Goal: Task Accomplishment & Management: Manage account settings

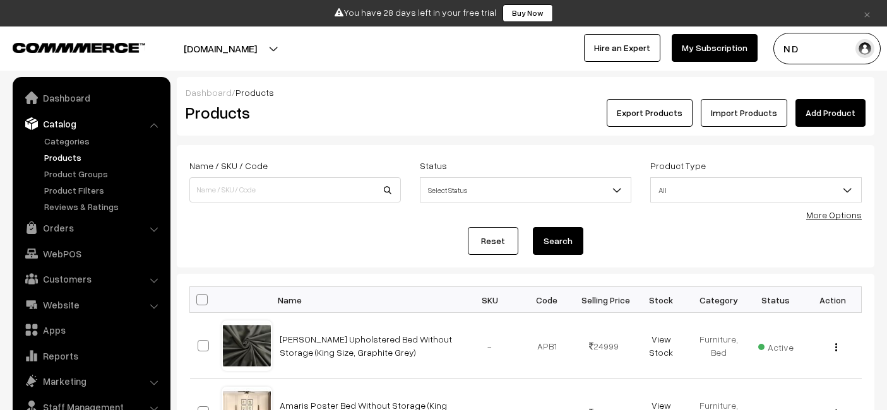
scroll to position [165, 0]
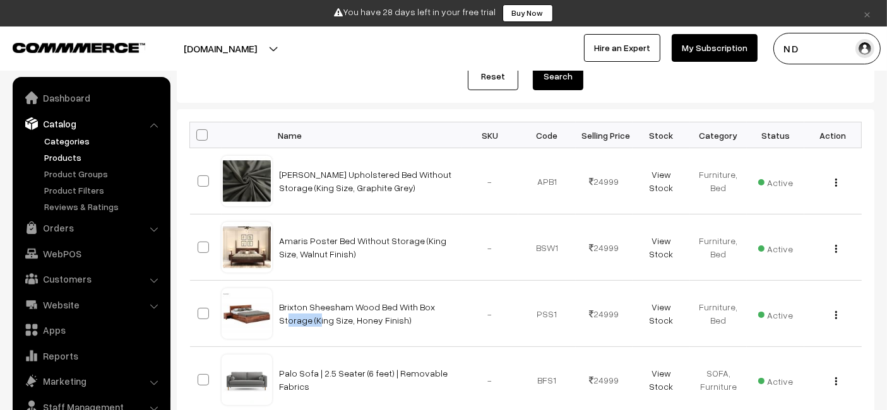
click at [58, 139] on link "Categories" at bounding box center [103, 140] width 125 height 13
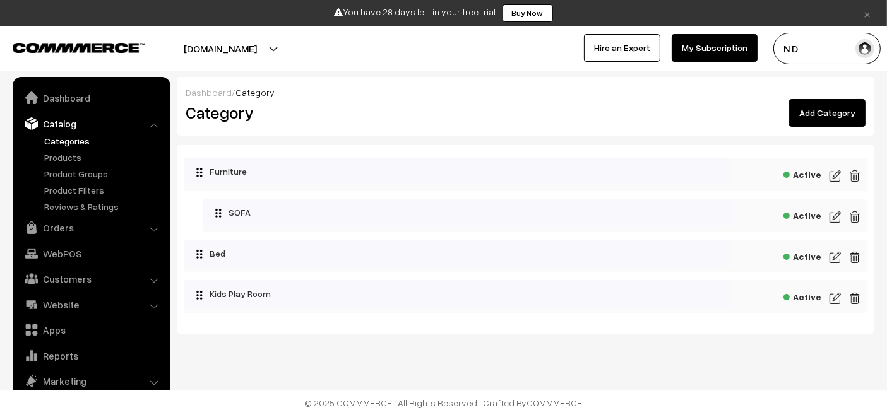
click at [831, 105] on link "Add Category" at bounding box center [827, 113] width 76 height 28
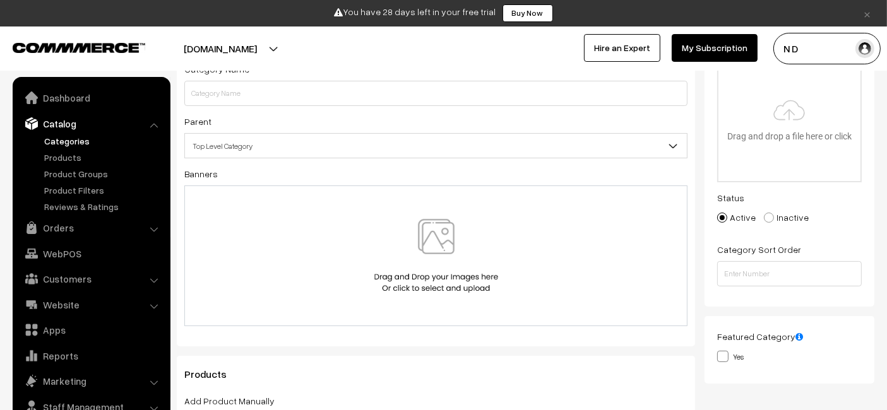
scroll to position [122, 0]
click at [427, 271] on img at bounding box center [436, 255] width 130 height 74
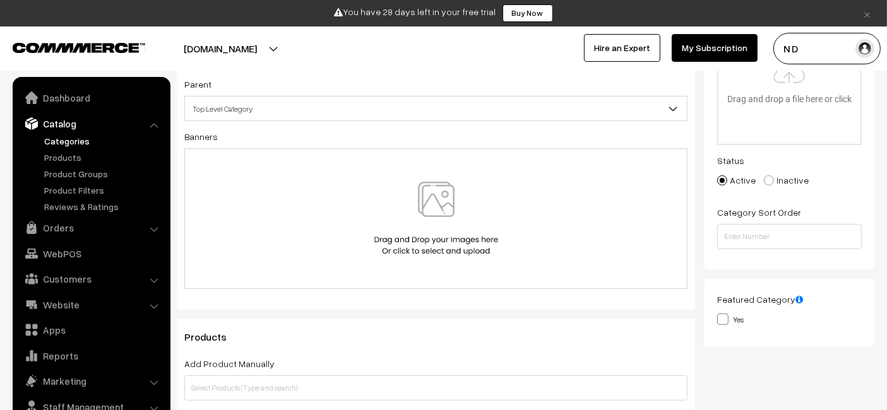
scroll to position [159, 0]
click at [364, 232] on div at bounding box center [436, 218] width 477 height 74
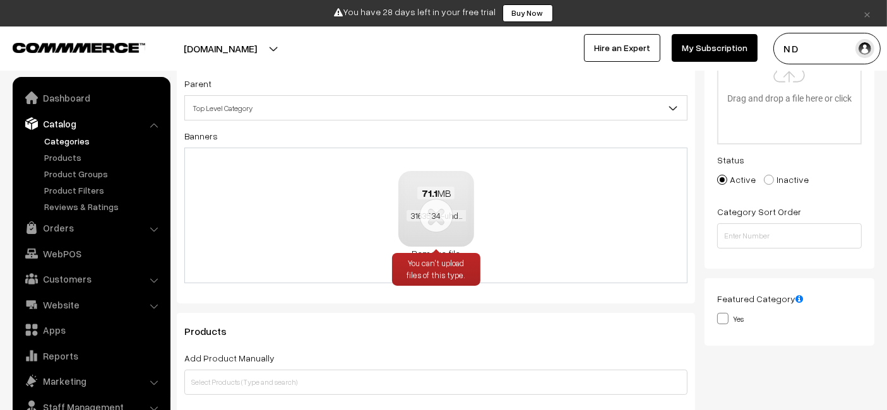
click at [449, 249] on link "Remove file" at bounding box center [436, 253] width 76 height 13
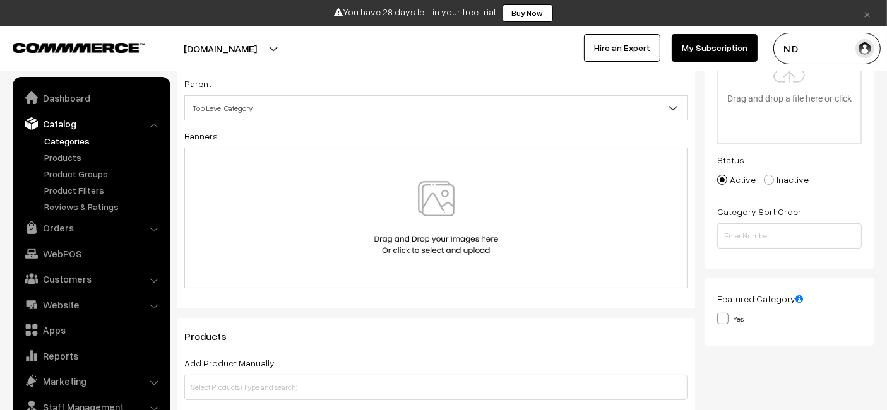
click at [540, 208] on div at bounding box center [436, 218] width 477 height 74
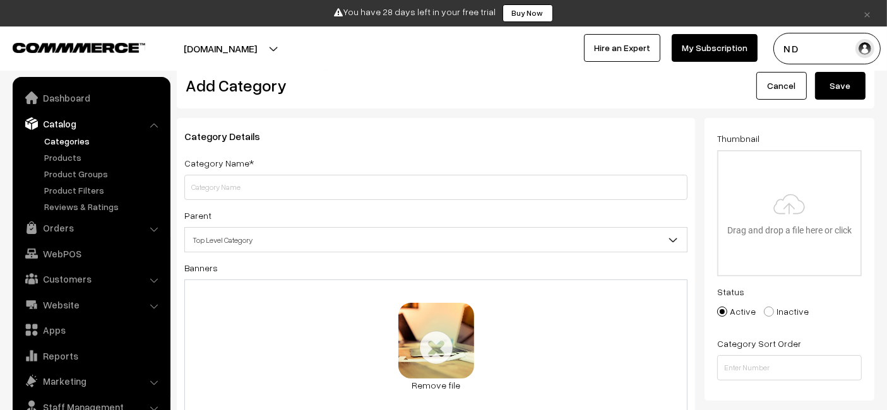
scroll to position [27, 0]
click at [200, 143] on span "Category Details" at bounding box center [229, 137] width 91 height 13
copy div "Category Details"
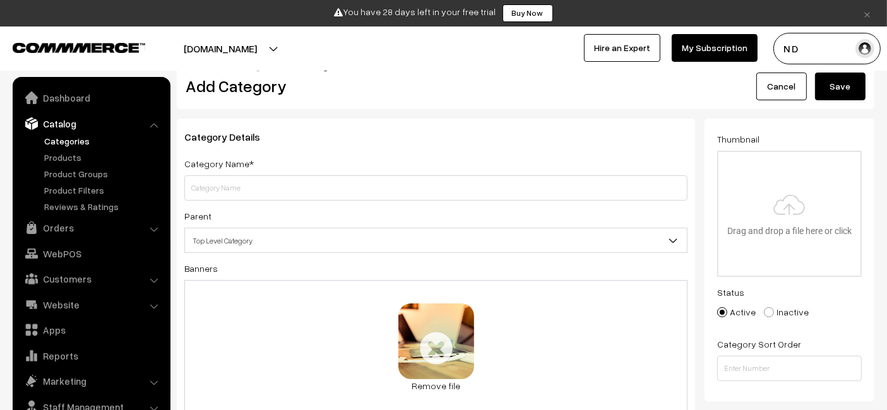
click at [196, 86] on h2 "Add Category" at bounding box center [438, 86] width 505 height 20
copy div "Add Category Cancel"
click at [196, 86] on h2 "Add Category" at bounding box center [438, 86] width 505 height 20
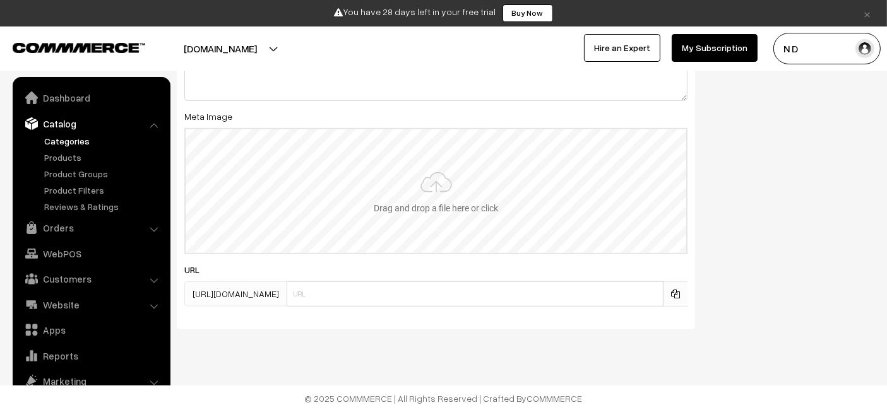
scroll to position [735, 0]
click at [400, 204] on input "file" at bounding box center [436, 191] width 501 height 124
type input "C:\fakepath\3163534-uhd_3840_2160_30fps.mp4"
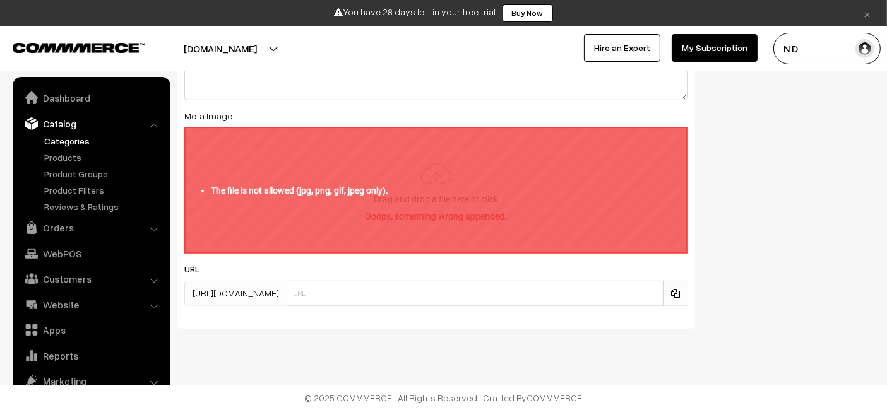
click at [439, 192] on input "file" at bounding box center [436, 191] width 501 height 124
type input "C:\fakepath\file_example_WEBP_1500kB (1).webp"
click at [208, 122] on label "Meta Image" at bounding box center [208, 115] width 48 height 13
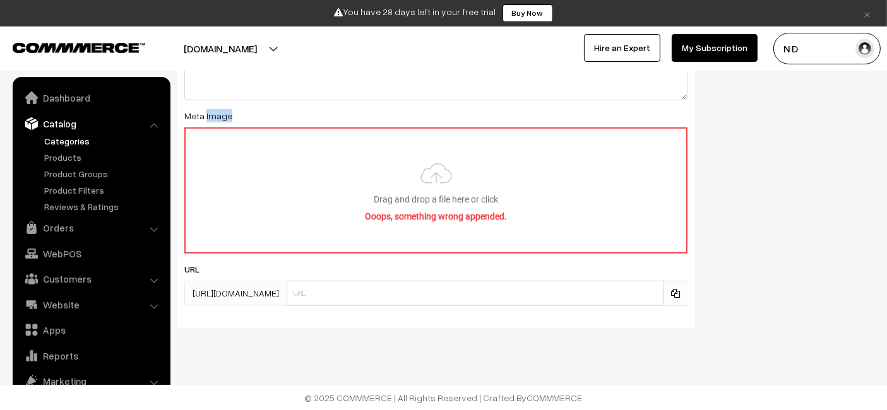
click at [208, 122] on label "Meta Image" at bounding box center [208, 115] width 48 height 13
copy div "Meta Image"
click at [208, 122] on label "Meta Image" at bounding box center [208, 115] width 48 height 13
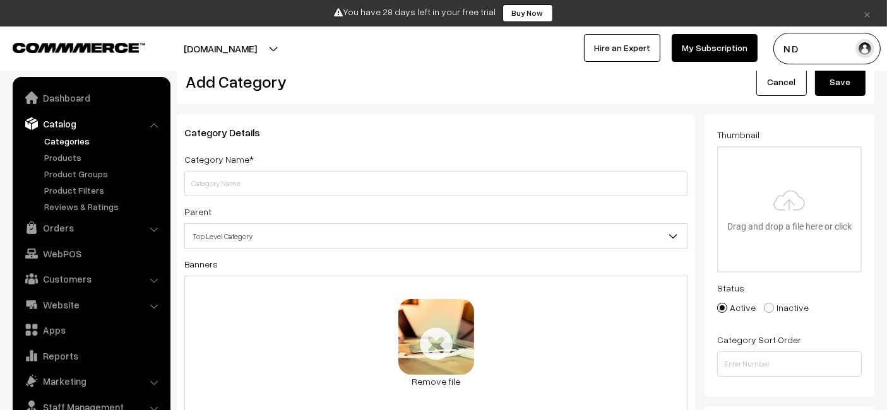
scroll to position [30, 0]
click at [771, 216] on input "file" at bounding box center [789, 210] width 142 height 124
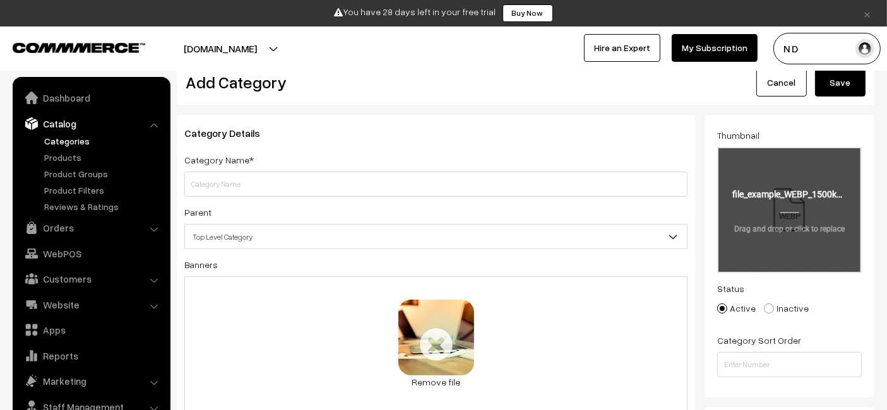
click at [816, 236] on input "file" at bounding box center [789, 210] width 142 height 124
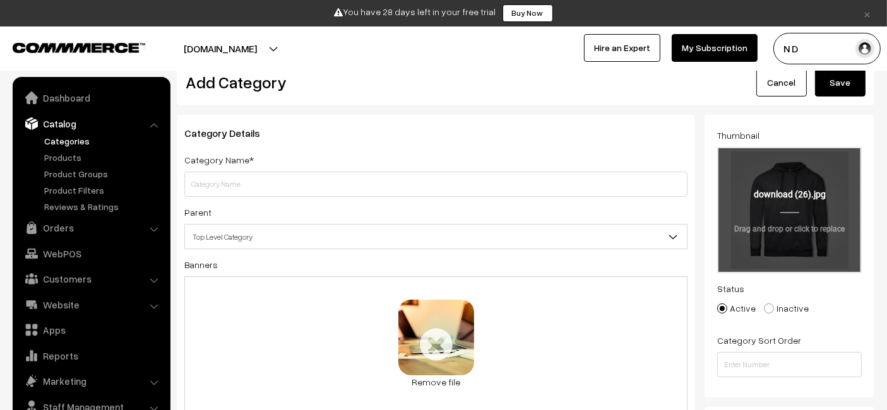
click at [822, 191] on input "file" at bounding box center [789, 210] width 142 height 124
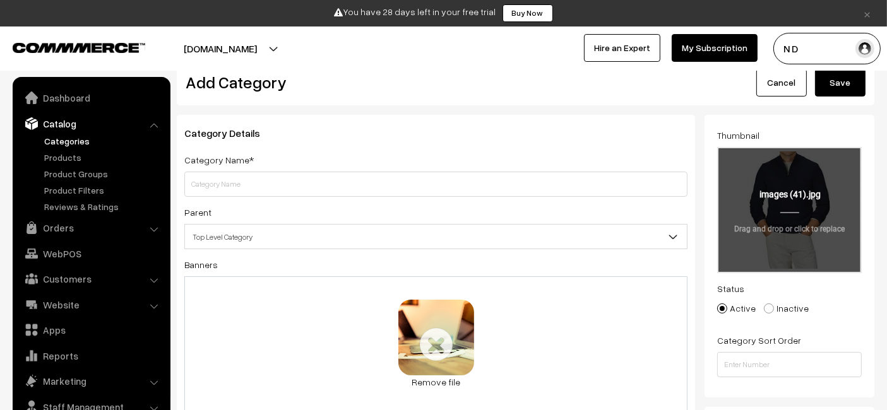
click at [857, 251] on input "file" at bounding box center [789, 210] width 142 height 124
type input "C:\fakepath\file_example_WEBP_1500kB (1).webp"
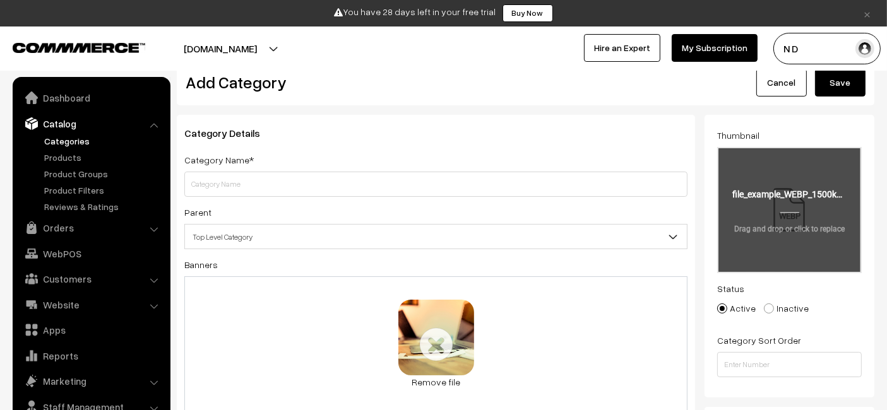
scroll to position [0, 0]
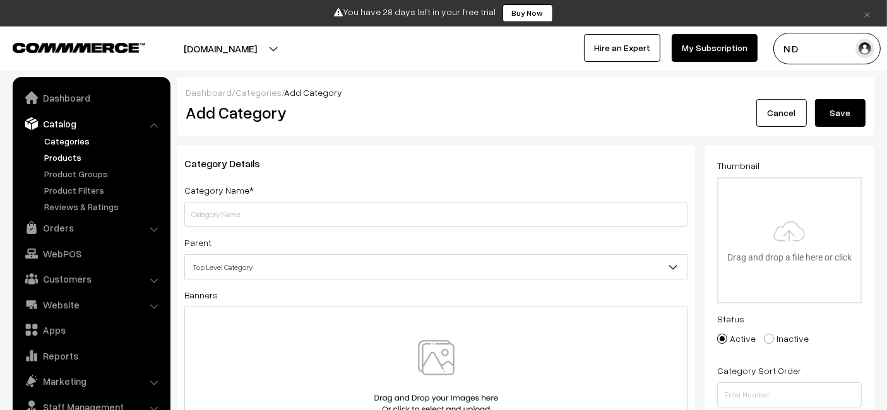
drag, startPoint x: 0, startPoint y: 0, endPoint x: 95, endPoint y: 155, distance: 181.7
click at [95, 155] on link "Products" at bounding box center [103, 157] width 125 height 13
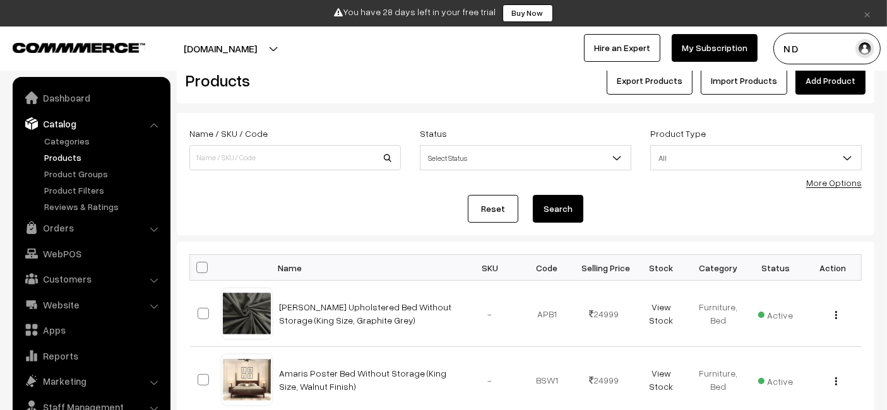
scroll to position [28, 0]
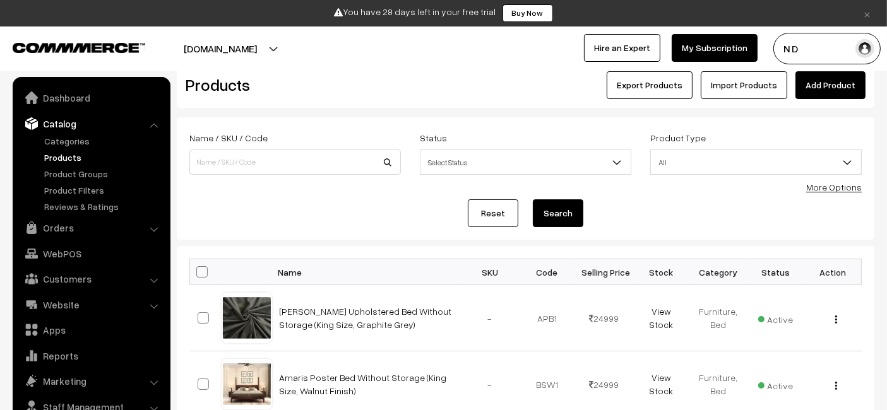
click at [841, 91] on link "Add Product" at bounding box center [830, 85] width 70 height 28
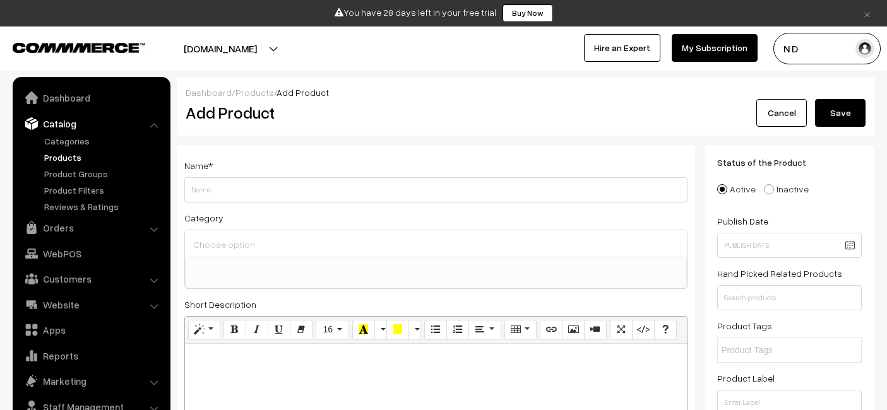
select select
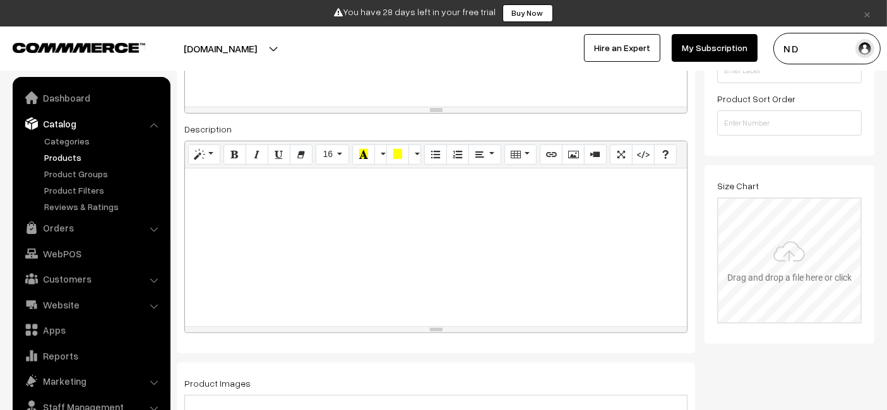
scroll to position [336, 0]
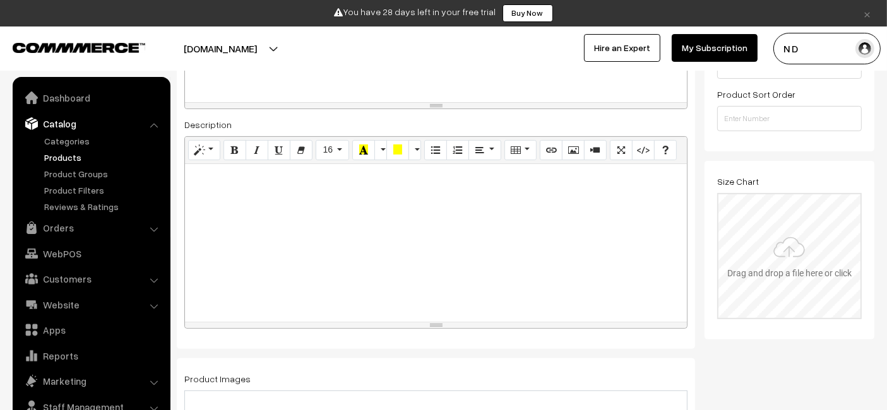
click at [782, 259] on input "file" at bounding box center [789, 256] width 142 height 124
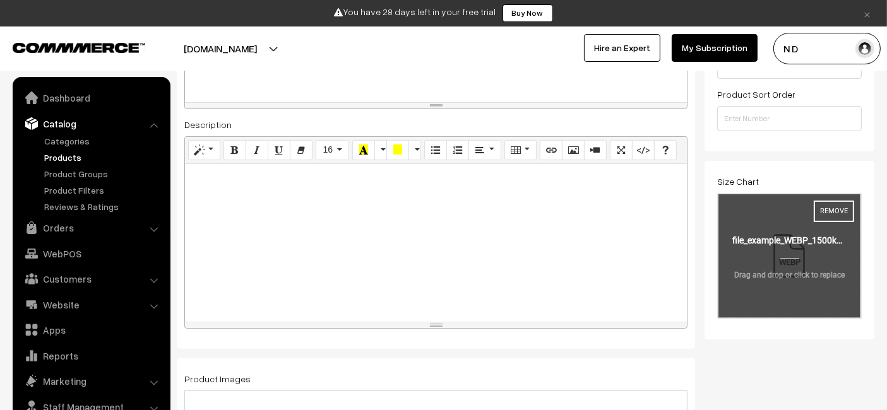
click at [816, 275] on input "file" at bounding box center [789, 256] width 142 height 124
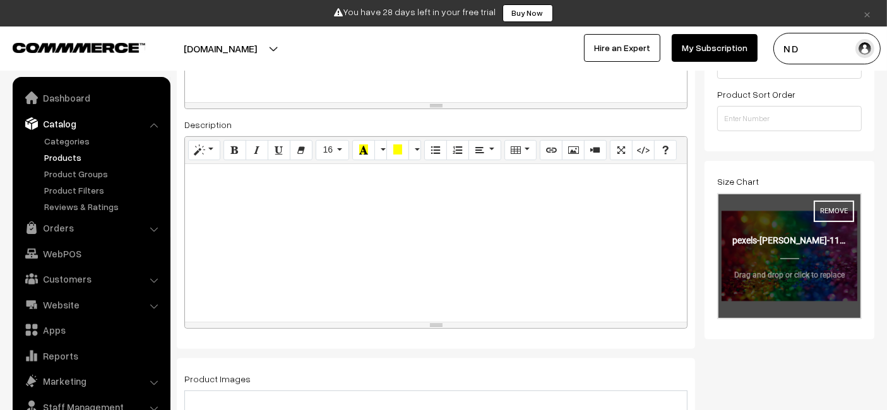
click at [844, 268] on input "file" at bounding box center [789, 256] width 142 height 124
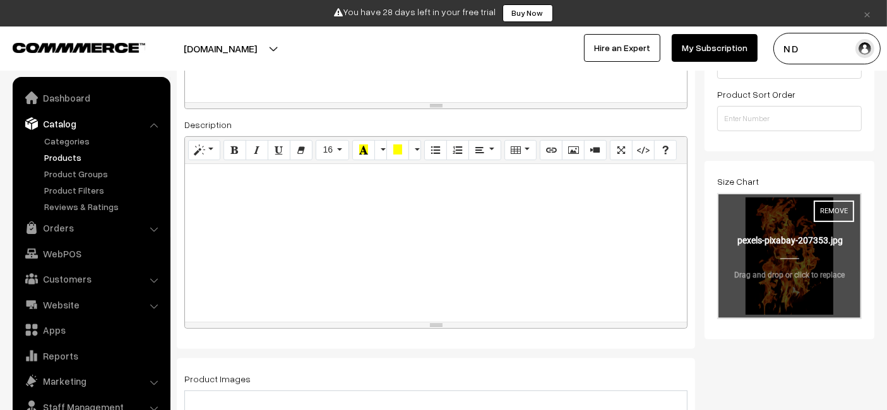
click at [798, 259] on input "file" at bounding box center [789, 256] width 142 height 124
type input "C:\fakepath\file_example_WEBP_1500kB (1).webp"
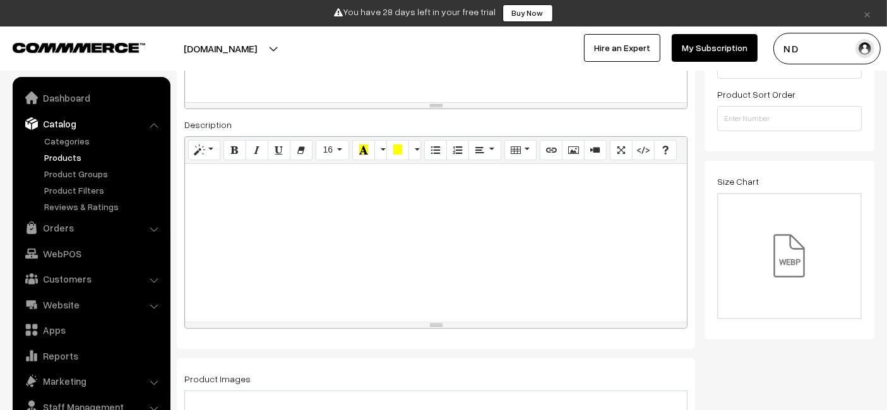
click at [520, 131] on div "Description Normal Quote Code Header 1 Header 2 Header 3 Header 4 Header 5 Head…" at bounding box center [435, 223] width 503 height 212
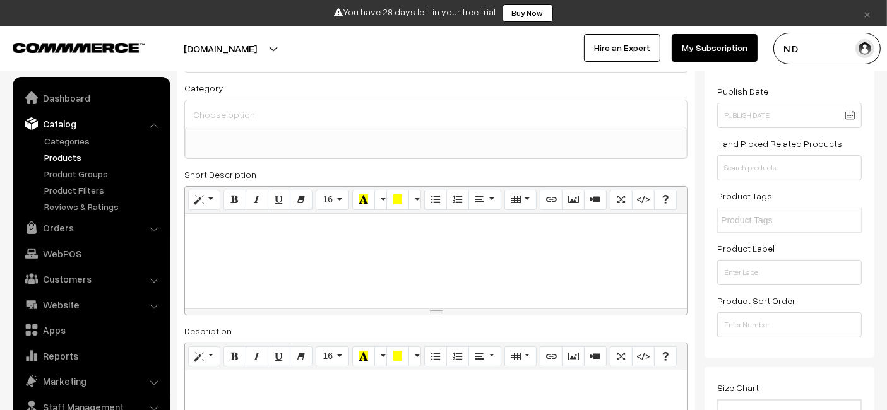
scroll to position [129, 0]
click at [380, 259] on div at bounding box center [436, 262] width 502 height 95
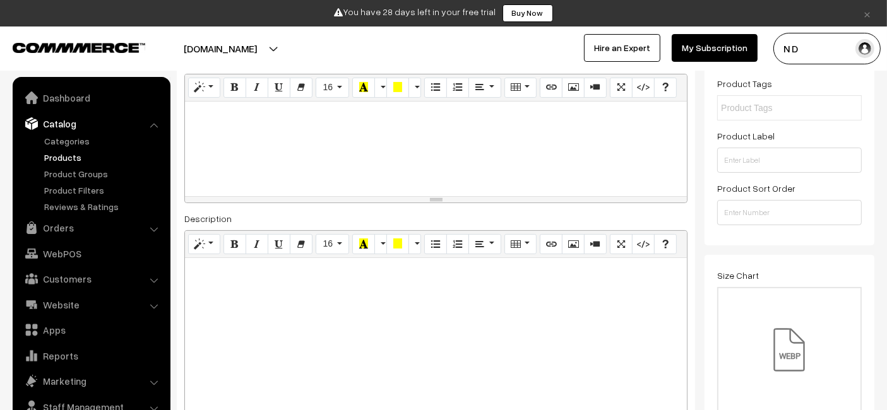
scroll to position [243, 0]
click at [350, 344] on div at bounding box center [436, 337] width 502 height 158
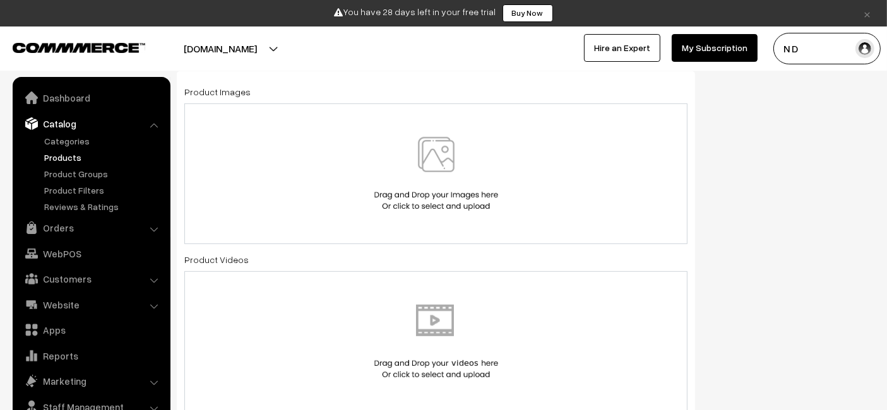
scroll to position [624, 0]
click at [463, 176] on img at bounding box center [436, 174] width 130 height 74
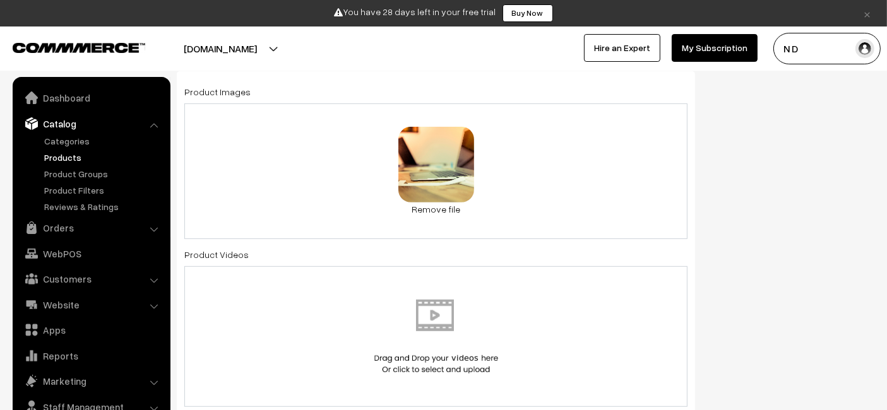
click at [564, 157] on div "1.5 MB file_example_WEBP_1500kB (1).webp Check Error Remove file" at bounding box center [435, 172] width 503 height 136
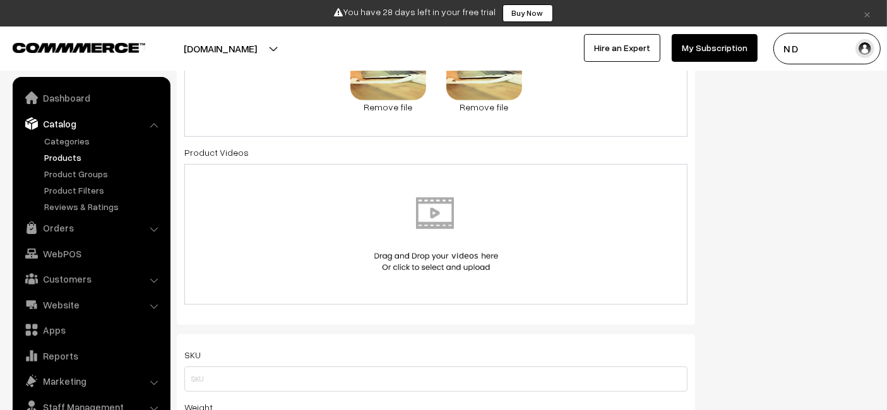
scroll to position [728, 0]
click at [471, 237] on img at bounding box center [436, 232] width 130 height 74
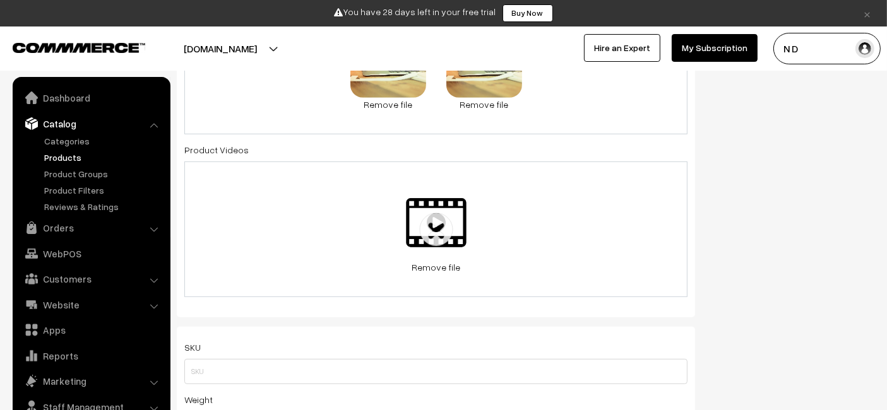
click at [726, 196] on div "Status of the Product Active Inactive Product Type -- Select -- -- Select -- Pu…" at bounding box center [793, 186] width 179 height 1538
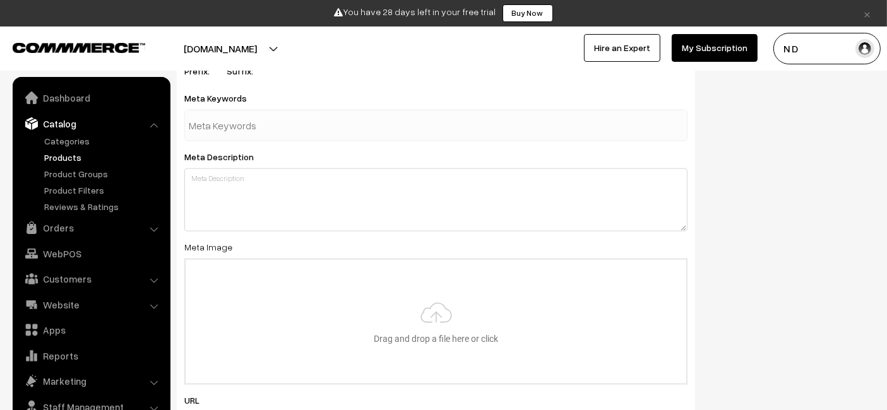
scroll to position [1711, 0]
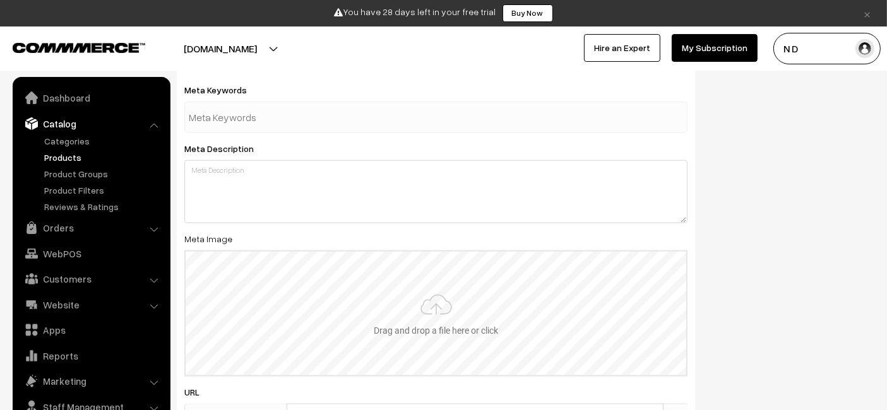
click at [391, 314] on input "file" at bounding box center [436, 314] width 501 height 124
type input "C:\fakepath\file_example_WEBP_1500kB (1).webp"
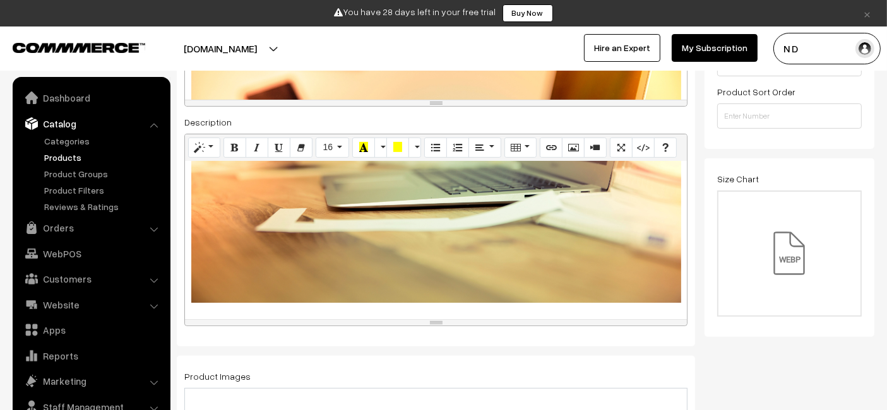
scroll to position [335, 0]
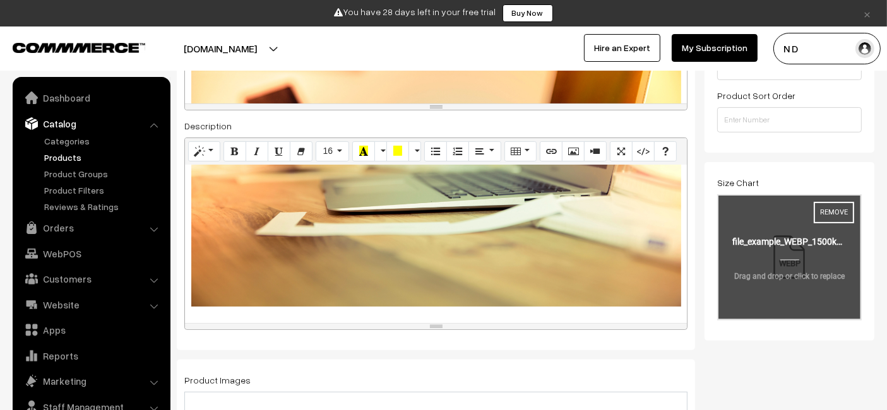
click at [769, 249] on input "file" at bounding box center [789, 258] width 142 height 124
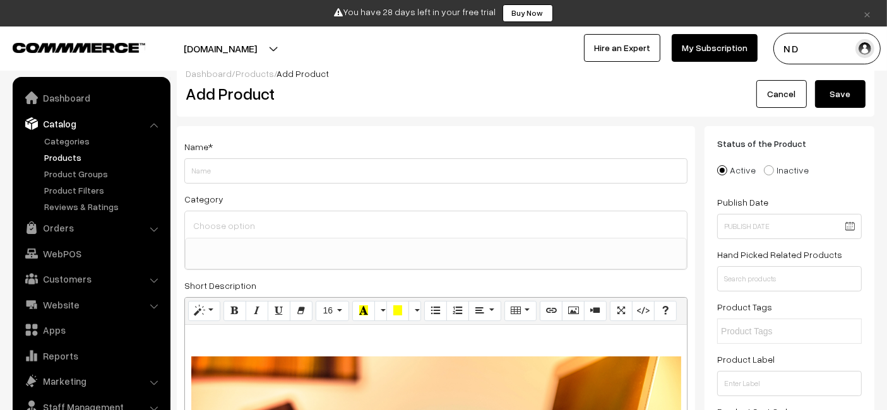
scroll to position [0, 0]
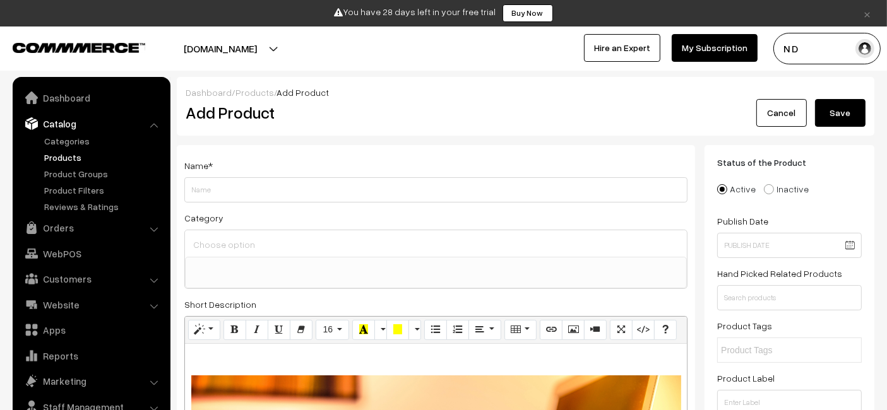
click at [838, 107] on button "Save" at bounding box center [840, 113] width 50 height 28
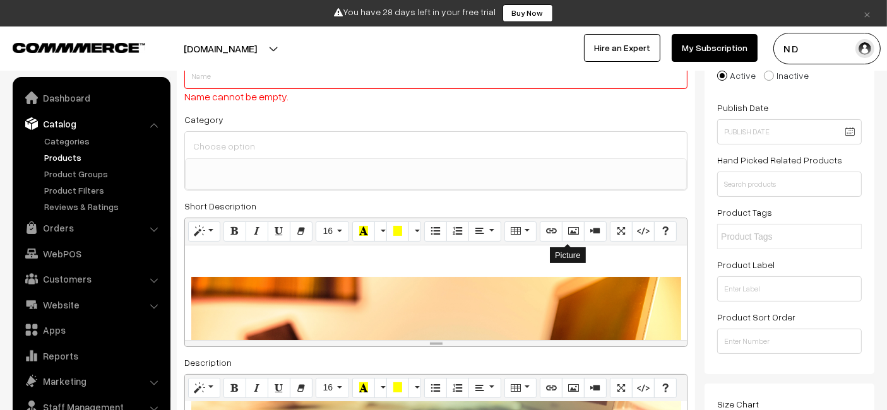
scroll to position [114, 0]
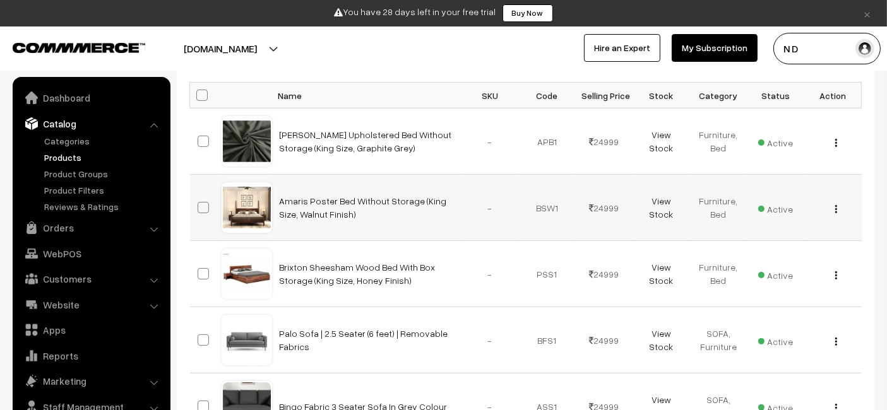
scroll to position [206, 0]
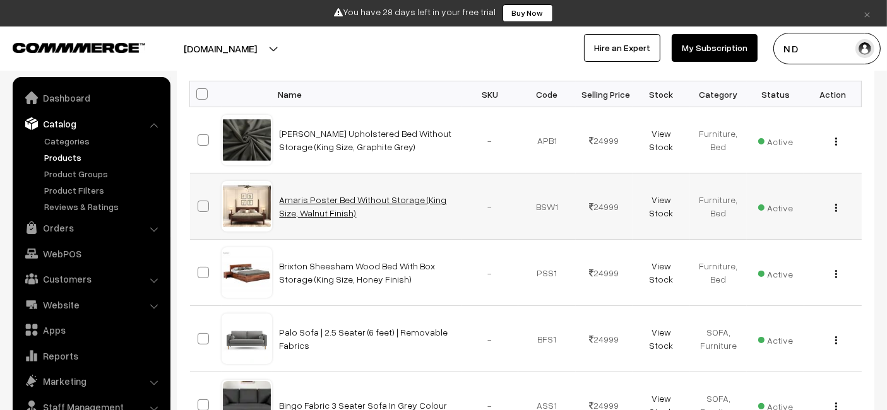
click at [302, 206] on link "Amaris Poster Bed Without Storage (King Size, Walnut Finish)" at bounding box center [363, 206] width 167 height 24
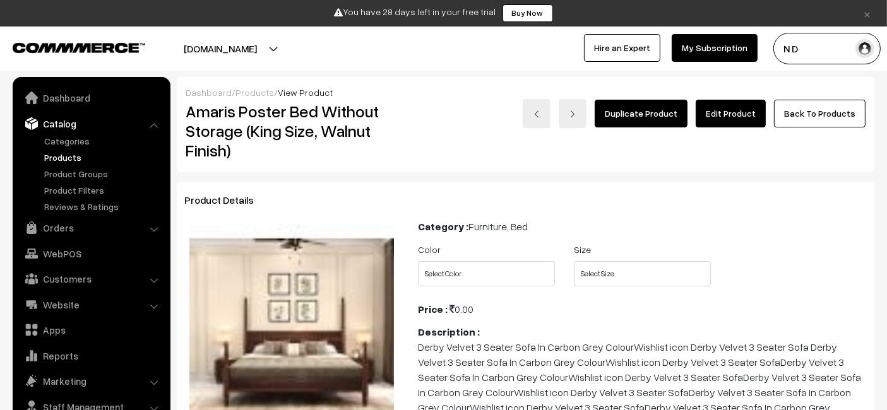
click at [739, 110] on link "Edit Product" at bounding box center [731, 114] width 70 height 28
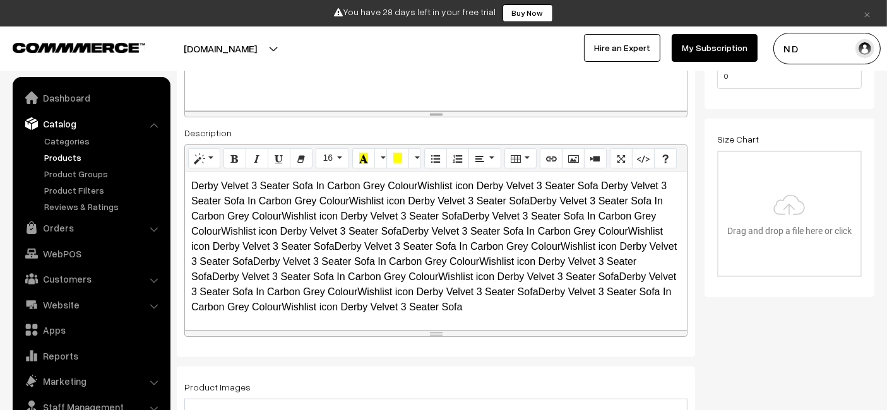
scroll to position [384, 0]
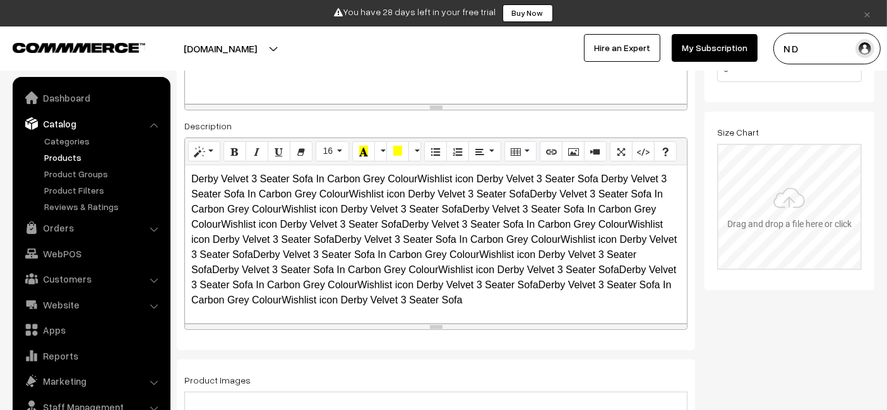
click at [795, 213] on input "file" at bounding box center [789, 207] width 142 height 124
type input "C:\fakepath\file_example_WEBP_1500kB (1).webp"
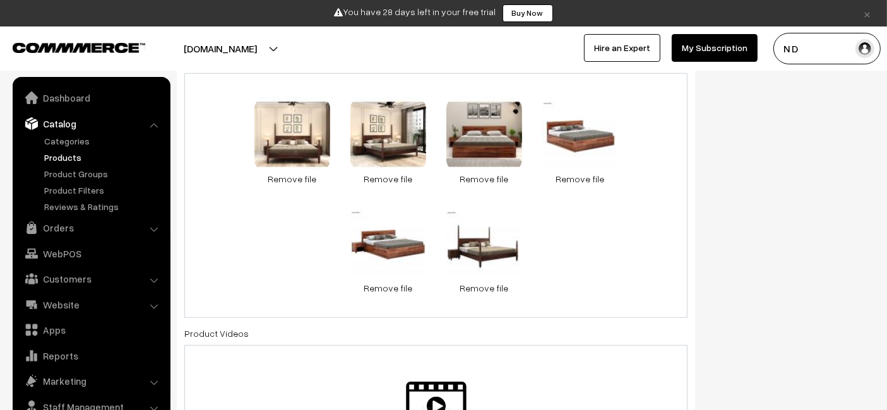
scroll to position [703, 0]
click at [605, 235] on div "3.3 KB 2-100x100 (1).jpg Check Error Remove file 3.6 KB 1-100x100.jpg Check Err…" at bounding box center [435, 195] width 503 height 245
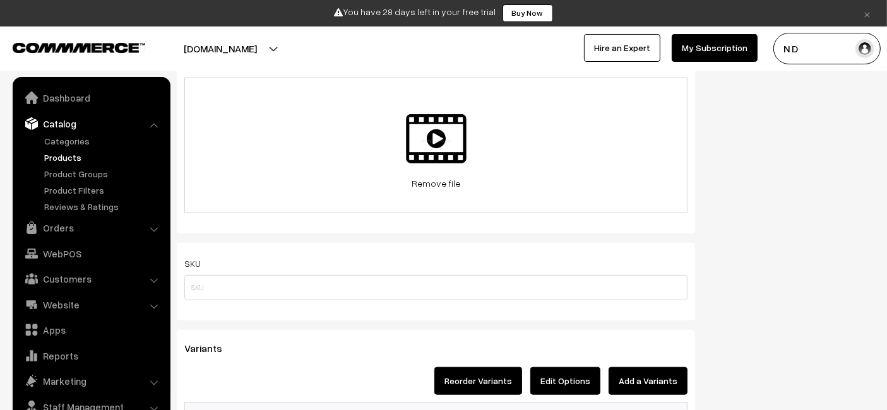
scroll to position [964, 0]
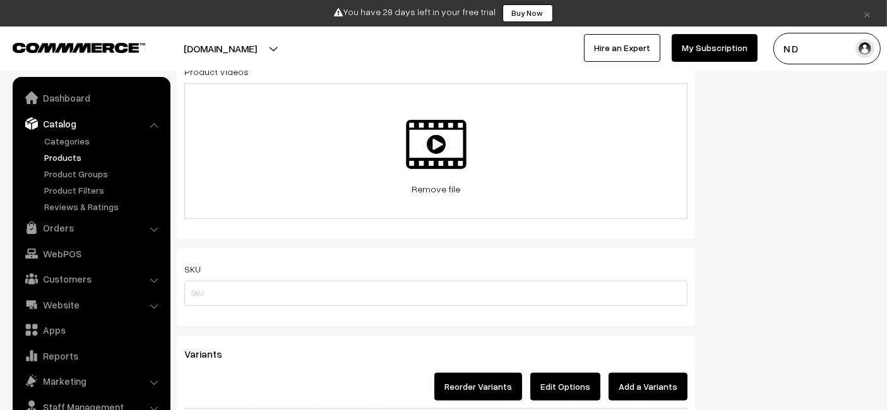
click at [629, 150] on div "4.2 MB Check Error Remove file" at bounding box center [435, 151] width 503 height 136
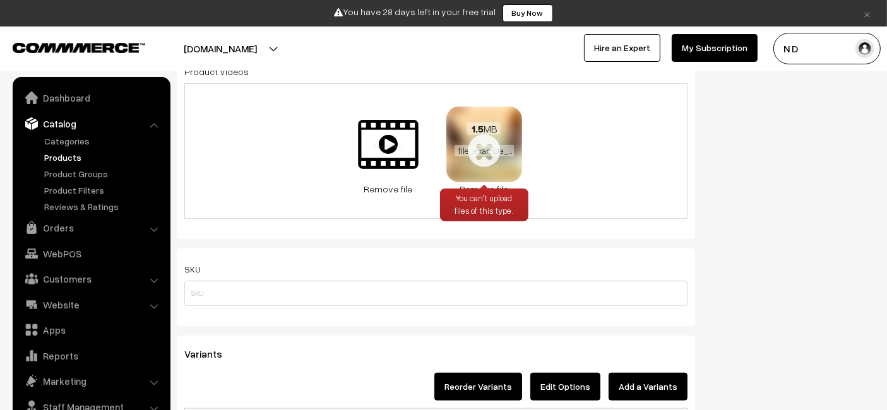
click at [478, 182] on link "Remove file" at bounding box center [484, 188] width 76 height 13
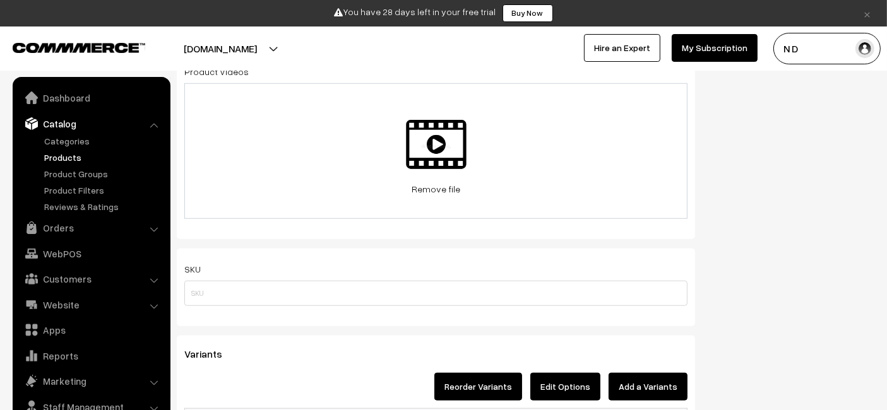
click at [844, 205] on div "Status Active Inactive Active Publish Date Product Type -- Select -- -- Select …" at bounding box center [793, 71] width 179 height 1779
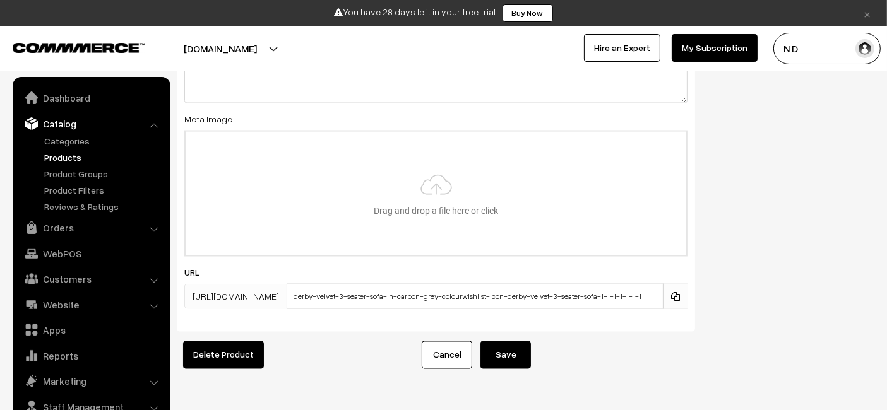
scroll to position [2072, 0]
click at [514, 186] on input "file" at bounding box center [436, 195] width 501 height 124
type input "C:\fakepath\file_example_WEBP_1500kB (1).webp"
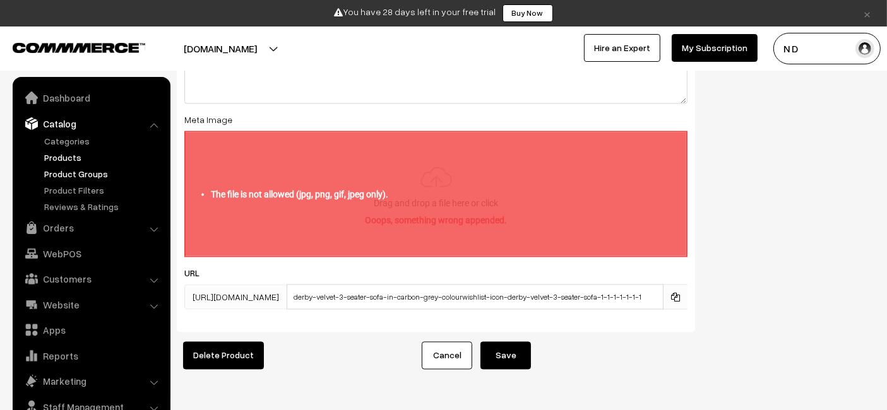
click at [92, 171] on link "Product Groups" at bounding box center [103, 173] width 125 height 13
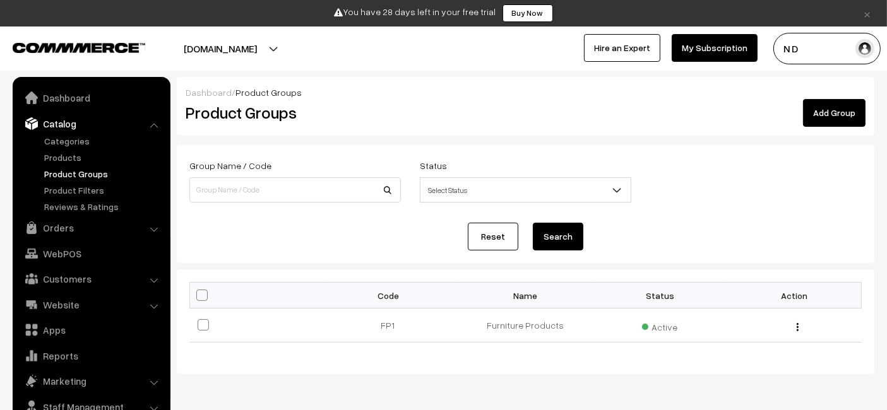
click at [90, 186] on link "Product Filters" at bounding box center [103, 190] width 125 height 13
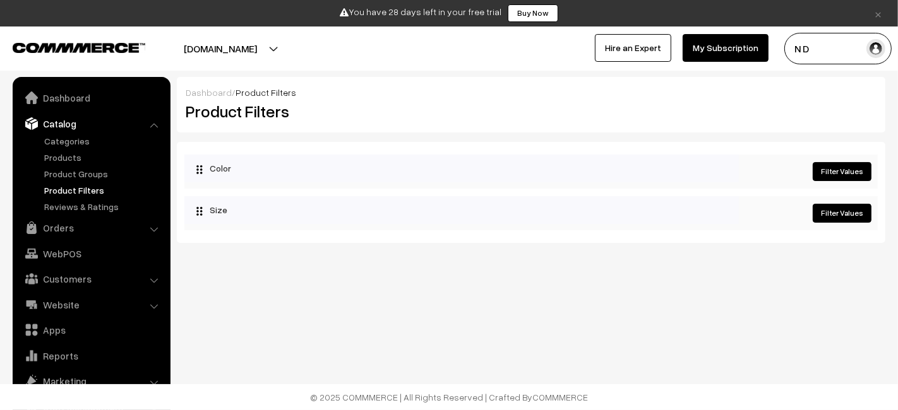
click at [90, 208] on link "Reviews & Ratings" at bounding box center [103, 206] width 125 height 13
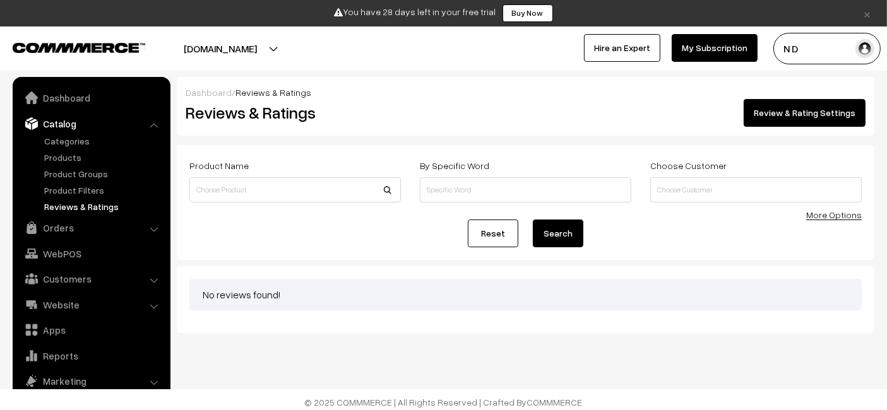
click at [72, 228] on link "Orders" at bounding box center [91, 227] width 150 height 23
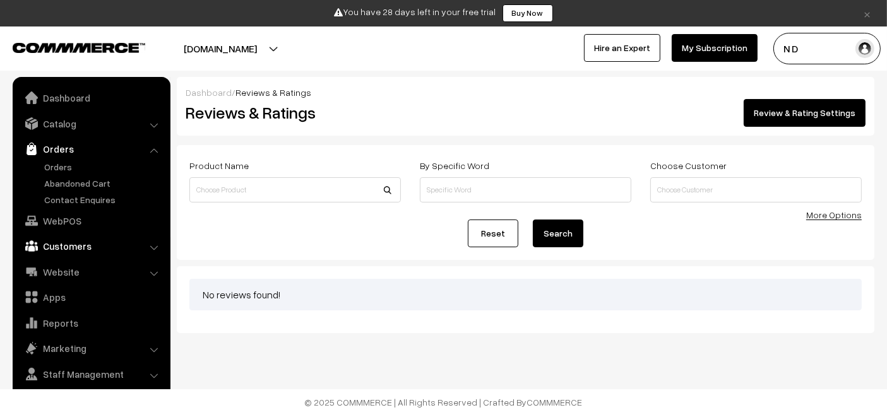
click at [85, 251] on link "Customers" at bounding box center [91, 246] width 150 height 23
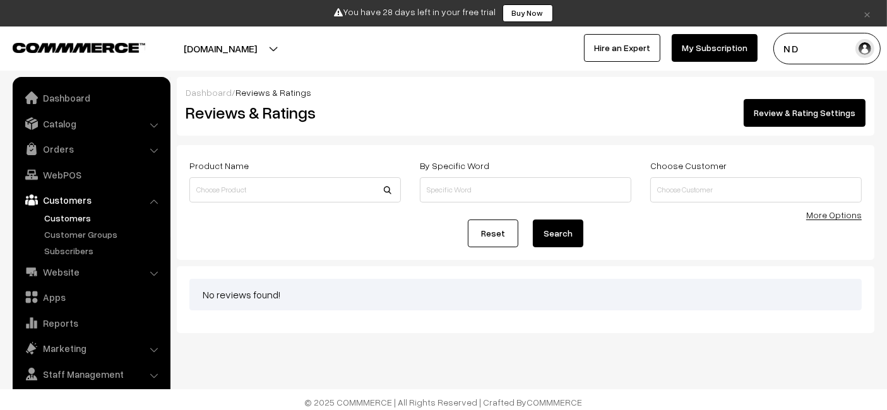
click at [88, 217] on link "Customers" at bounding box center [103, 217] width 125 height 13
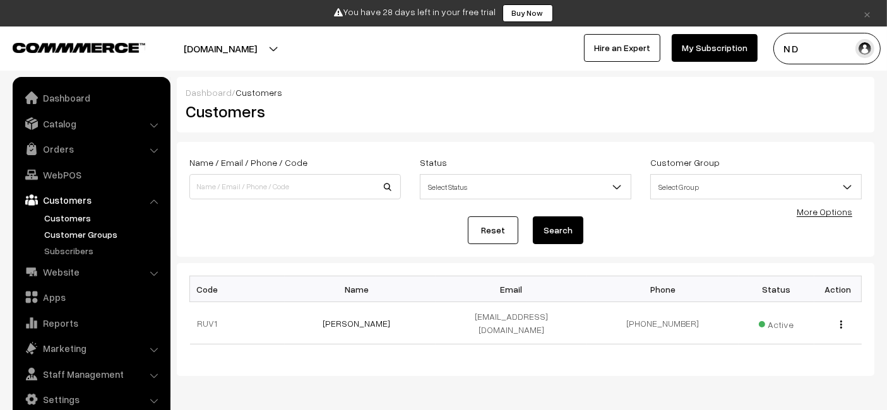
click at [94, 234] on link "Customer Groups" at bounding box center [103, 234] width 125 height 13
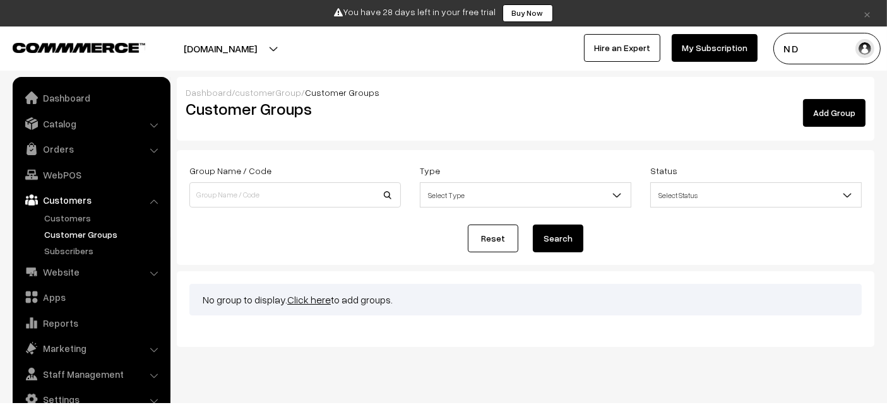
click at [72, 246] on link "Subscribers" at bounding box center [103, 250] width 125 height 13
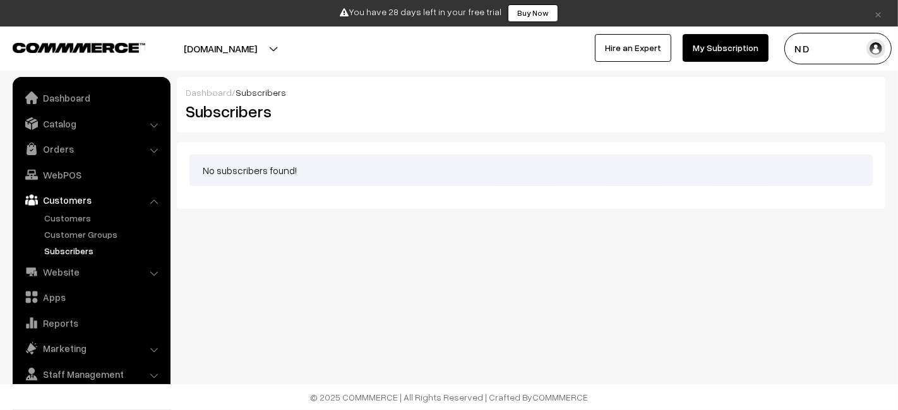
click at [88, 271] on link "Website" at bounding box center [91, 272] width 150 height 23
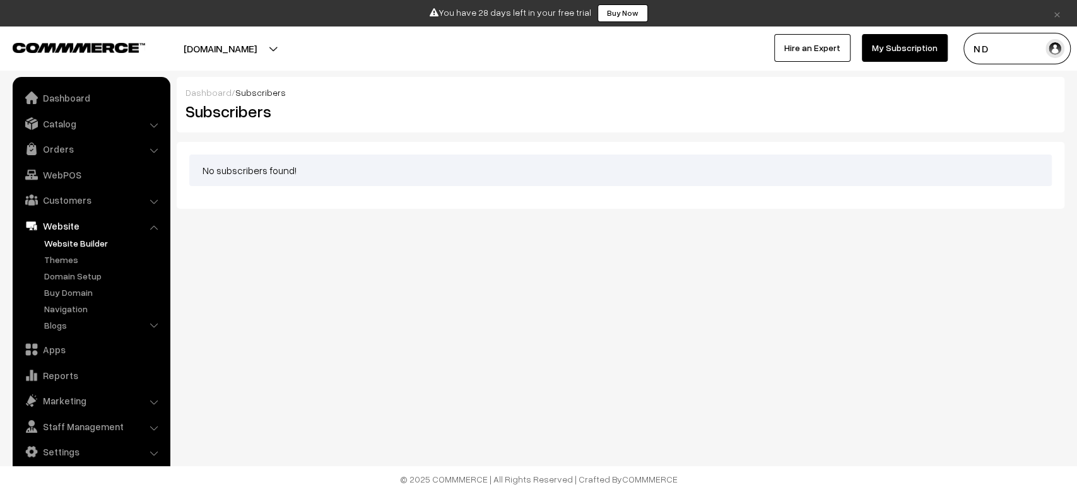
click at [88, 249] on link "Website Builder" at bounding box center [103, 243] width 125 height 13
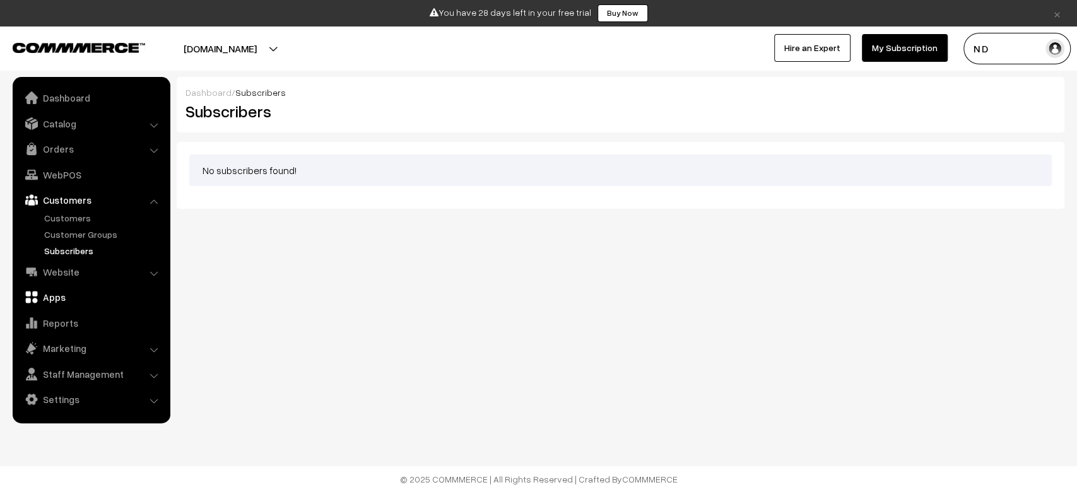
click at [79, 293] on link "Apps" at bounding box center [91, 297] width 150 height 23
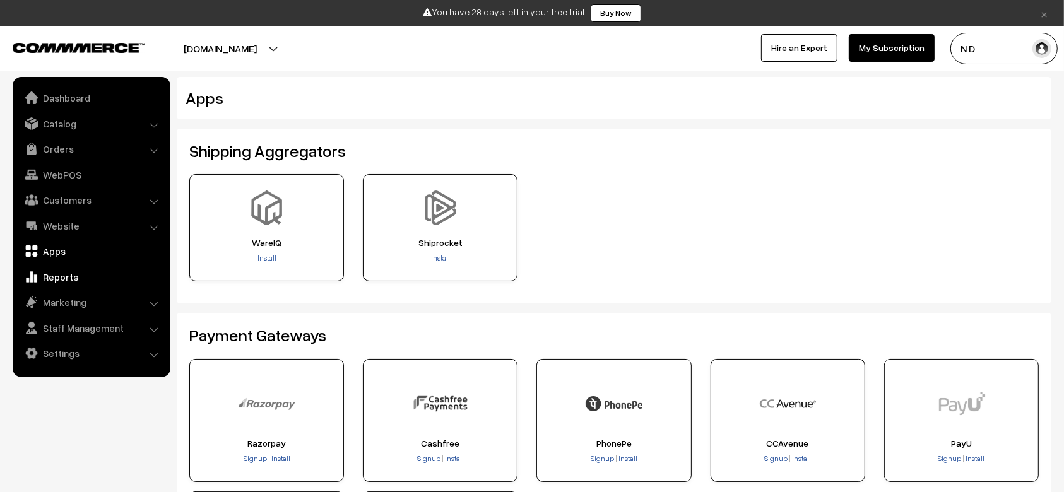
click at [70, 282] on link "Reports" at bounding box center [91, 277] width 150 height 23
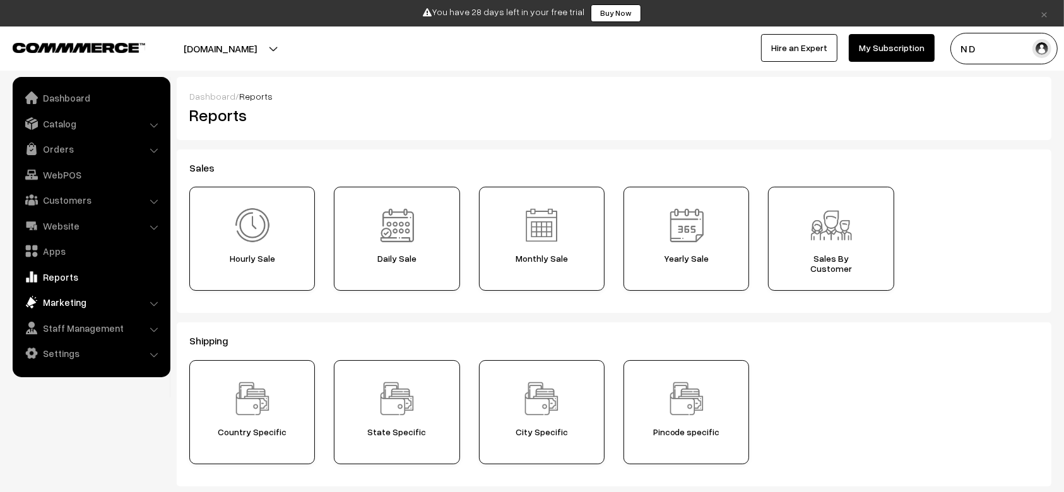
click at [90, 294] on link "Marketing" at bounding box center [91, 302] width 150 height 23
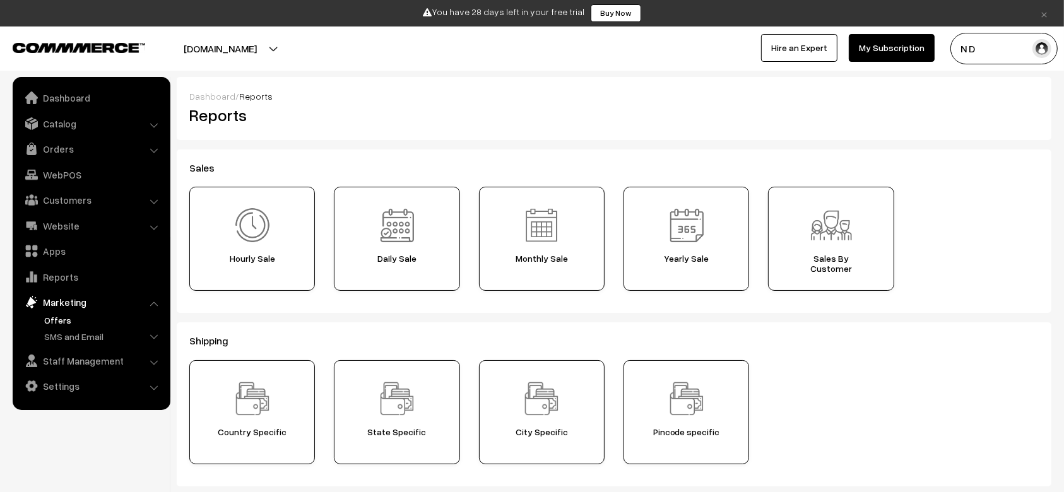
click at [87, 320] on link "Offers" at bounding box center [103, 320] width 125 height 13
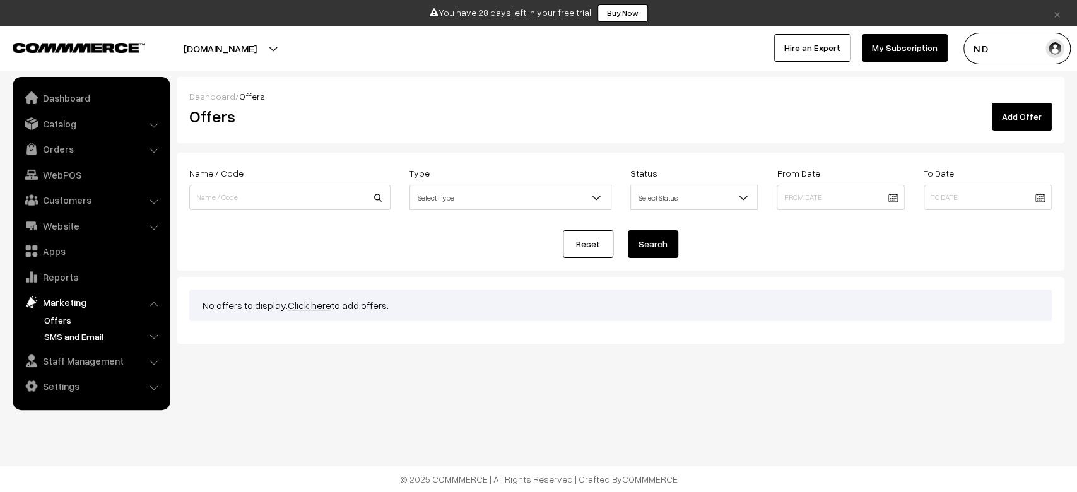
click at [105, 336] on link "SMS and Email" at bounding box center [103, 336] width 125 height 13
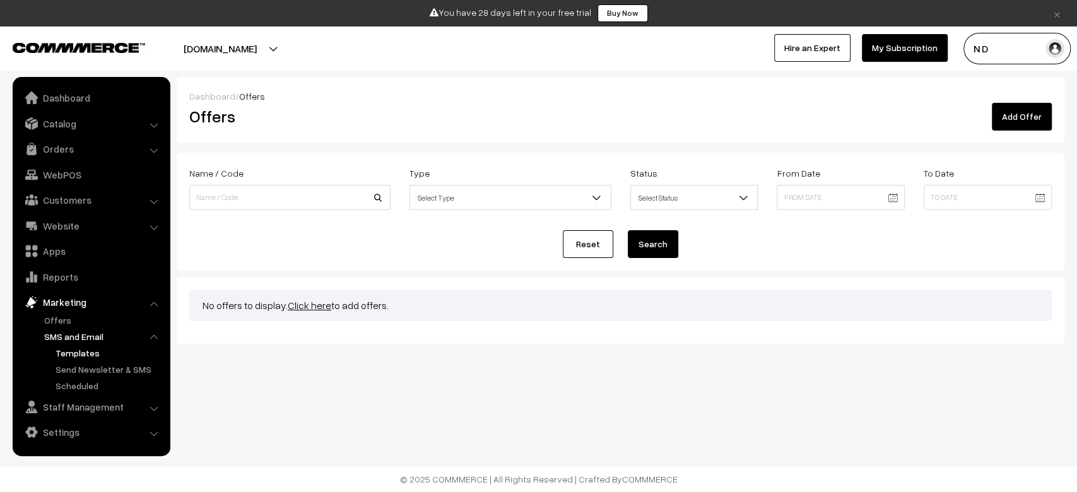
click at [76, 350] on link "Templates" at bounding box center [109, 353] width 114 height 13
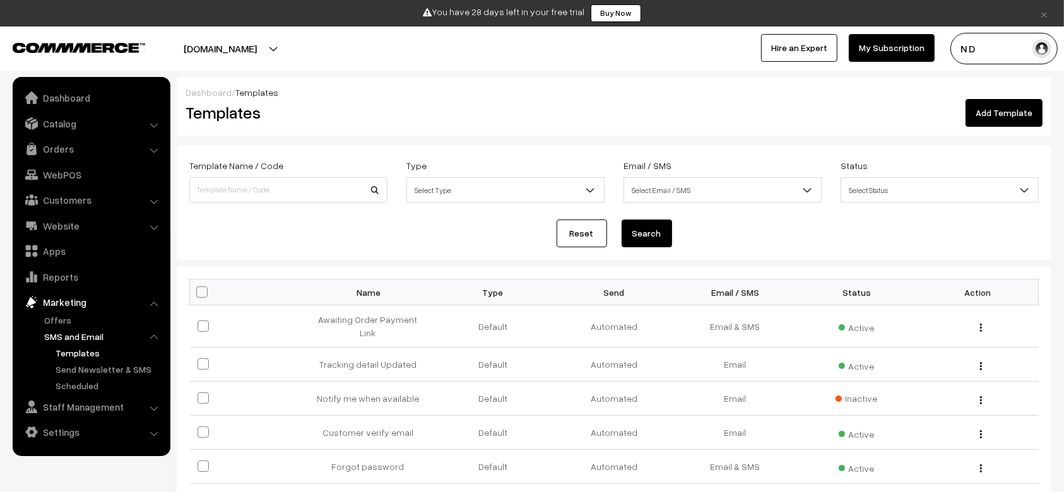
click at [100, 363] on link "Send Newsletter & SMS" at bounding box center [109, 369] width 114 height 13
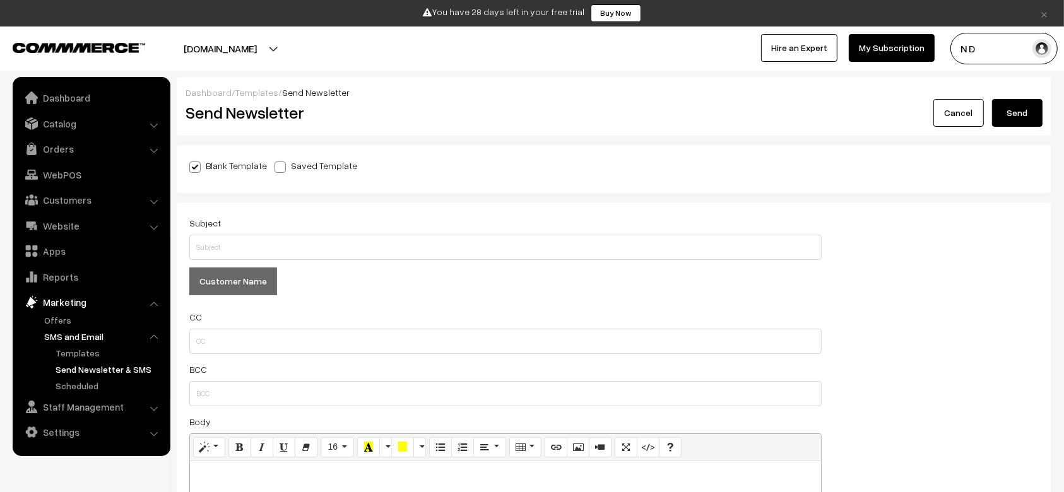
click at [86, 384] on link "Scheduled" at bounding box center [109, 385] width 114 height 13
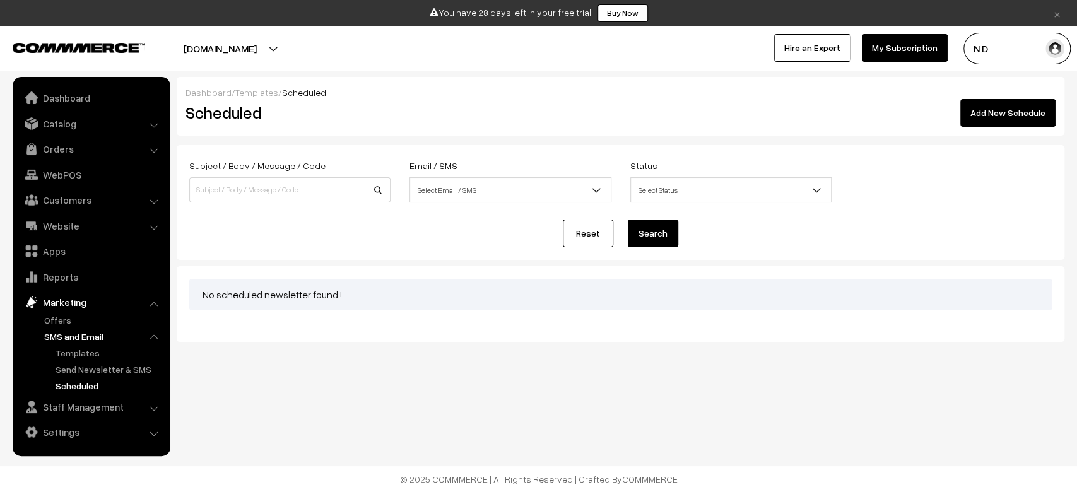
click at [106, 410] on link "Staff Management" at bounding box center [91, 407] width 150 height 23
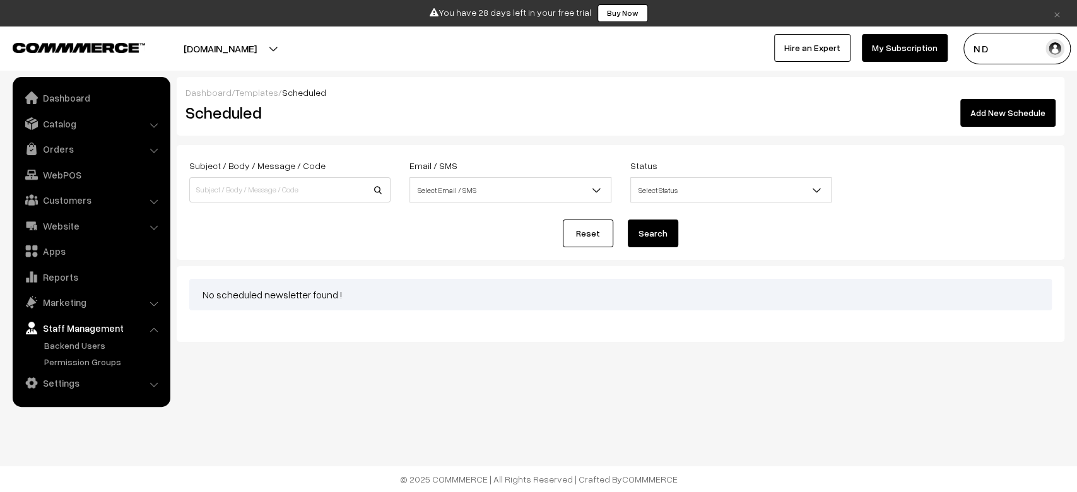
click at [68, 352] on ul "Backend Users" at bounding box center [91, 354] width 151 height 30
click at [68, 346] on link "Backend Users" at bounding box center [103, 345] width 125 height 13
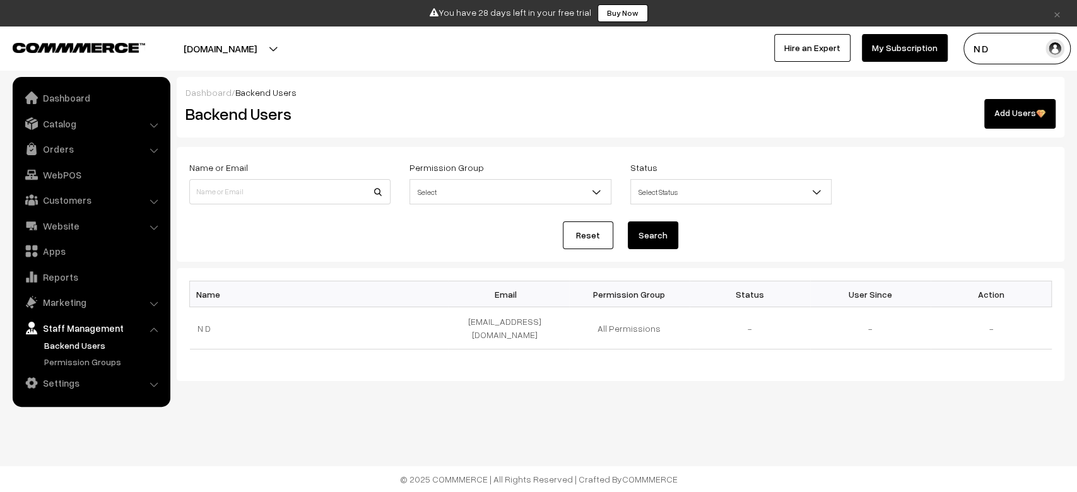
click at [84, 357] on link "Permission Groups" at bounding box center [103, 361] width 125 height 13
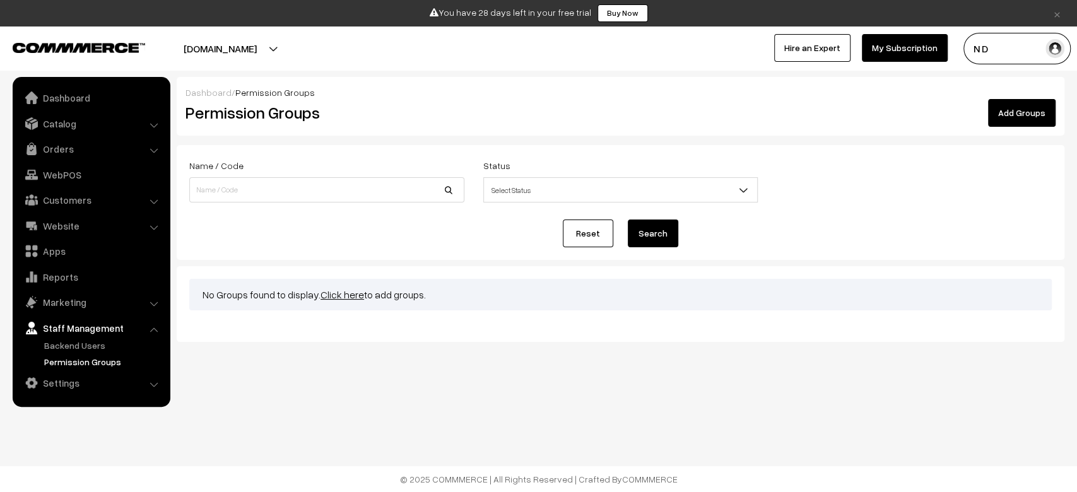
click at [70, 383] on link "Settings" at bounding box center [91, 383] width 150 height 23
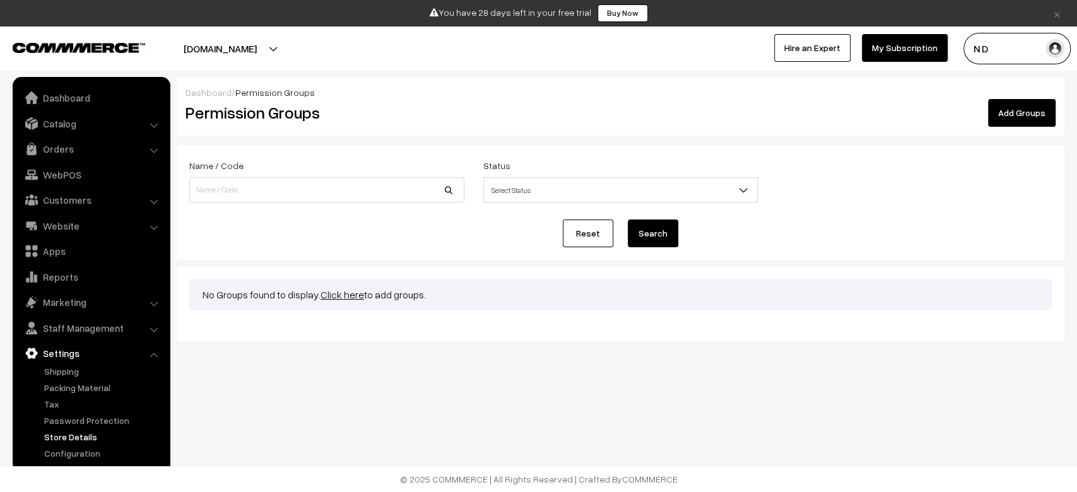
click at [69, 434] on link "Store Details" at bounding box center [103, 436] width 125 height 13
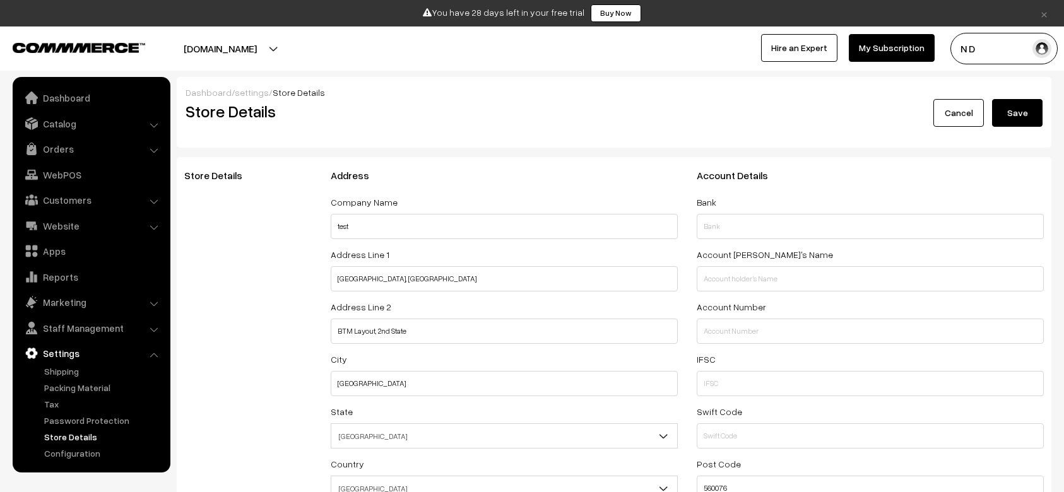
select select "99"
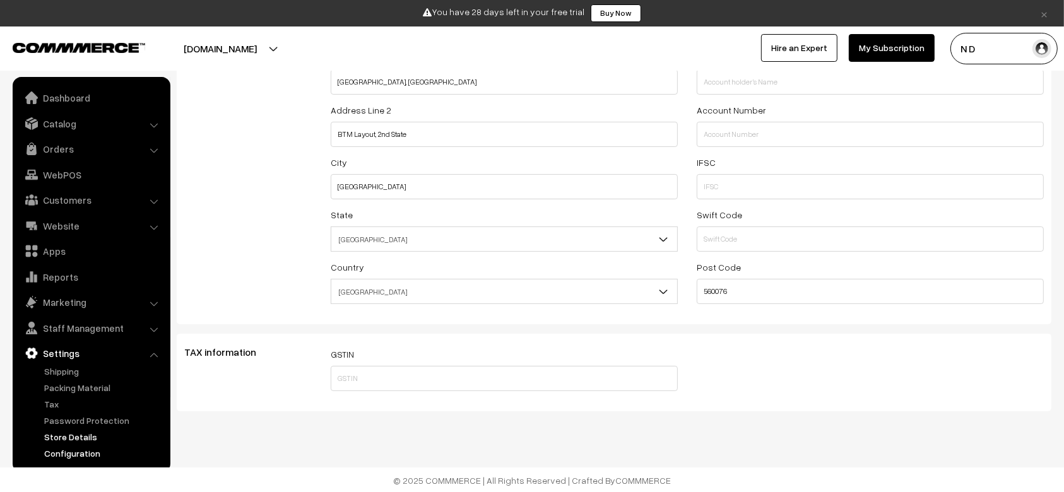
click at [87, 449] on link "Configuration" at bounding box center [103, 453] width 125 height 13
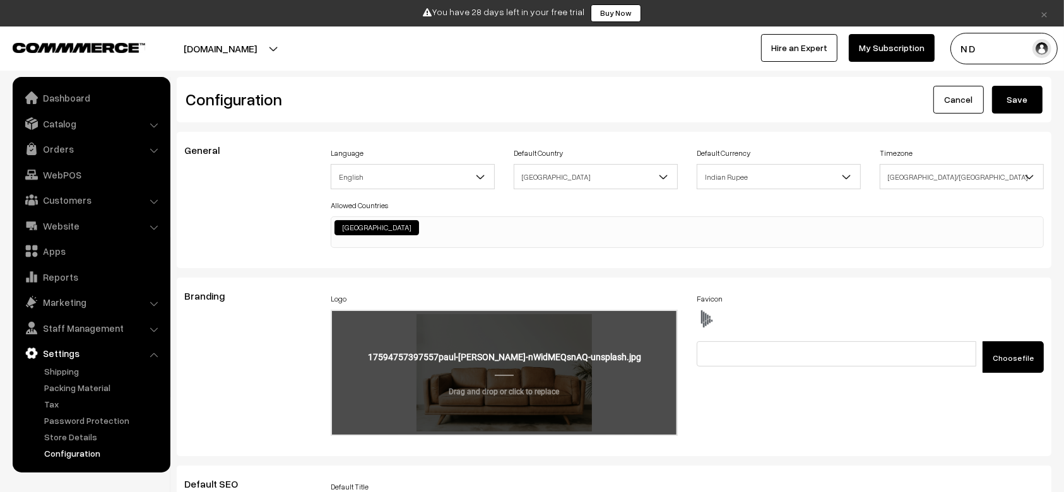
scroll to position [1015, 0]
click at [533, 353] on input "file" at bounding box center [504, 373] width 345 height 124
type input "C:\fakepath\file_example_WEBP_1500kB (1).webp"
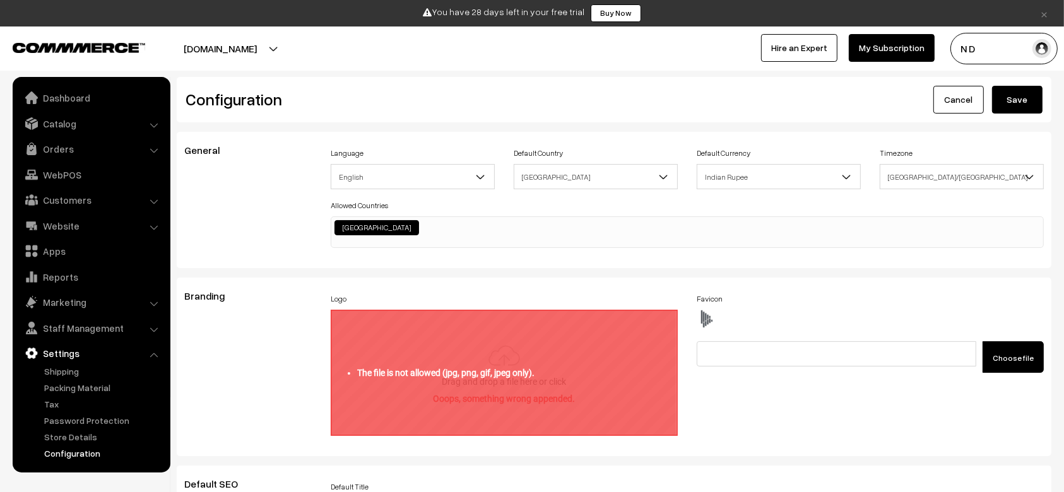
click at [448, 346] on input "file" at bounding box center [504, 373] width 345 height 124
type input "C:\fakepath\file_example_WEBP_1500kB (1).webp"
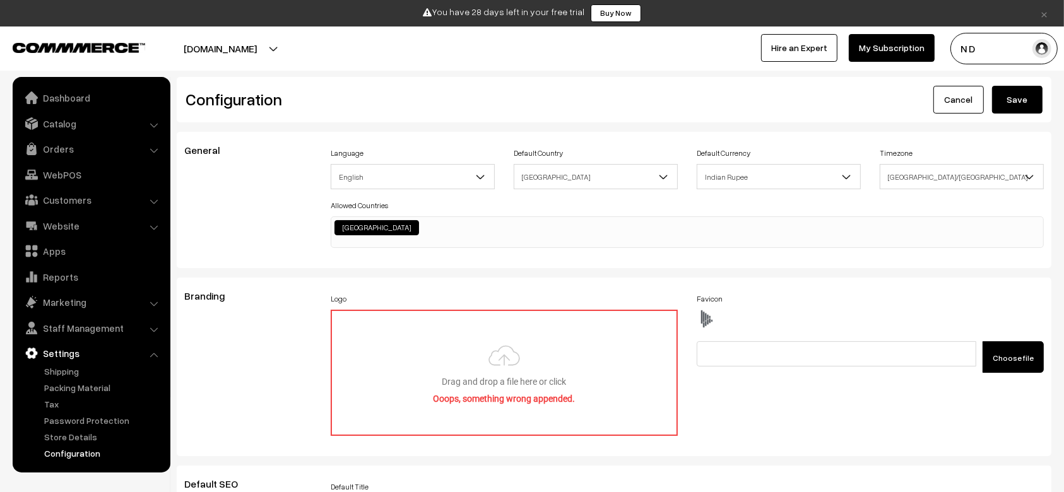
click at [202, 299] on span "Branding" at bounding box center [212, 296] width 56 height 13
copy span "Branding"
click at [1024, 350] on label "Choose file" at bounding box center [1013, 357] width 61 height 32
click at [890, 350] on input "Choose file" at bounding box center [793, 350] width 193 height 19
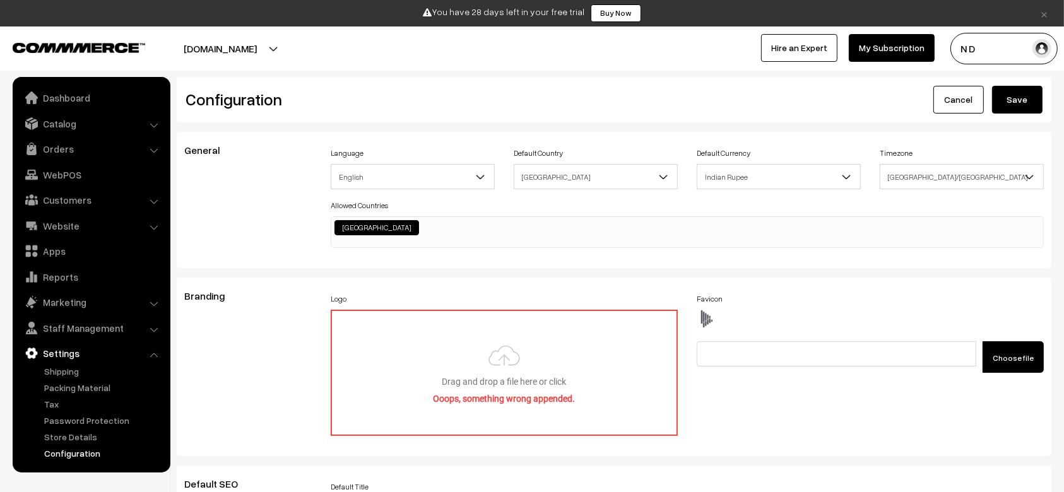
type input "C:\fakepath\file_example_WEBP_1500kB (1).webp"
type input "file_example_WEBP_1500kB (1).webp"
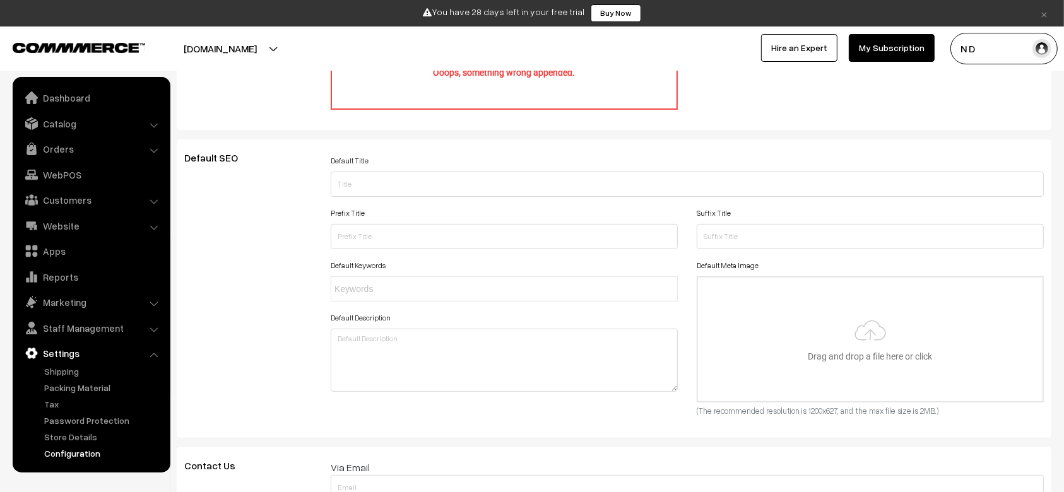
scroll to position [336, 0]
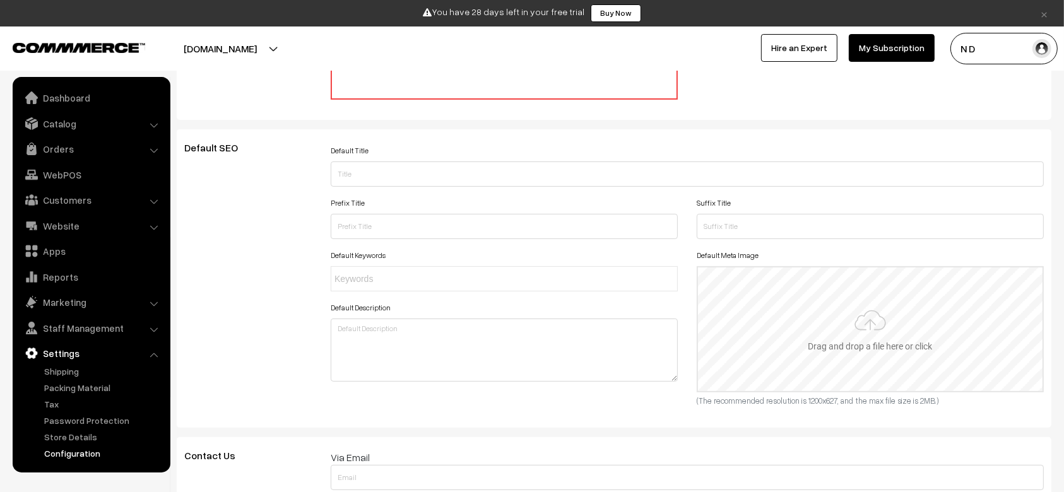
click at [862, 331] on input "file" at bounding box center [870, 330] width 345 height 124
type input "C:\fakepath\file_example_WEBP_1500kB (1).webp"
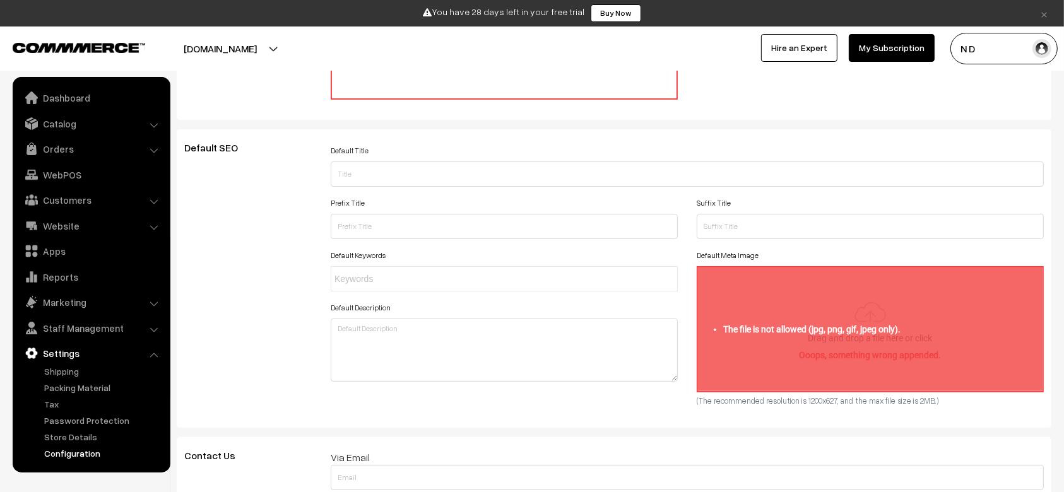
click at [718, 250] on label "Default Meta Image" at bounding box center [728, 255] width 62 height 11
copy div "Default Meta Image"
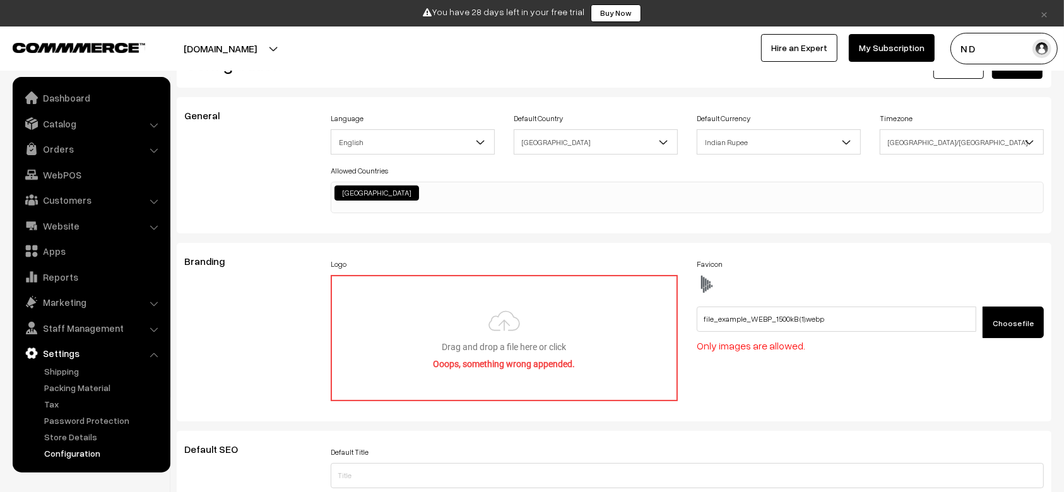
scroll to position [35, 0]
click at [770, 246] on div "Branding Logo Drag and drop a file here or click Ooops, something wrong appende…" at bounding box center [614, 331] width 875 height 179
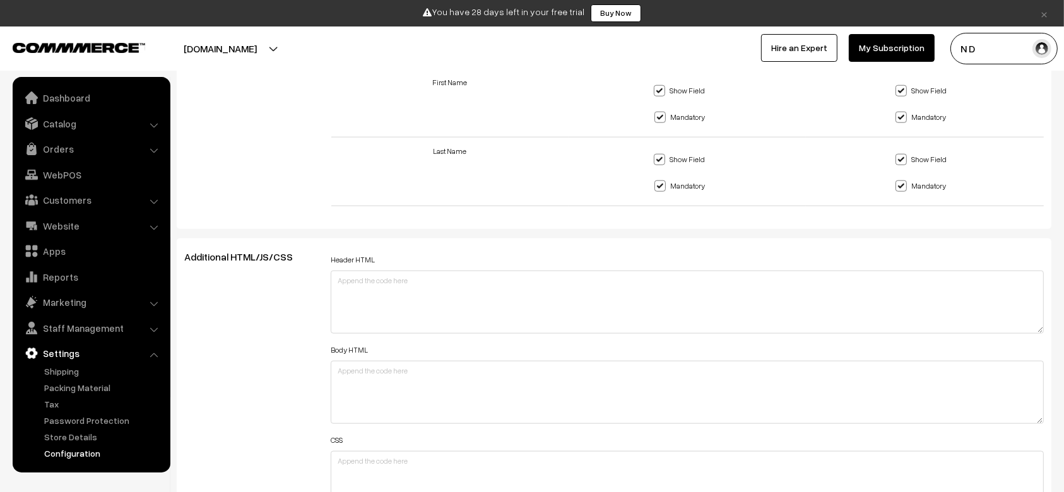
scroll to position [1316, 0]
click at [86, 314] on ul "Dashboard Catalog" at bounding box center [92, 275] width 158 height 396
click at [88, 329] on link "Staff Management" at bounding box center [91, 328] width 150 height 23
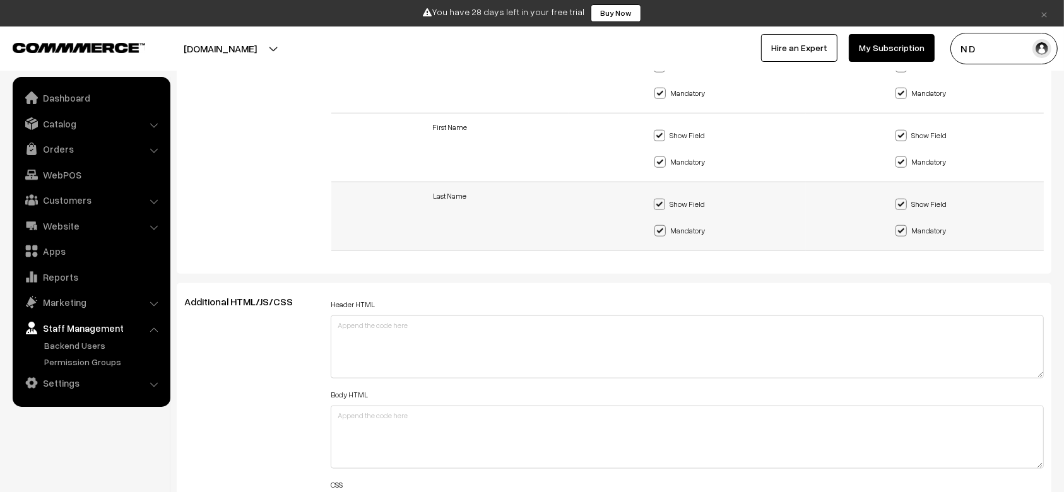
scroll to position [1272, 0]
click at [93, 123] on link "Catalog" at bounding box center [91, 123] width 150 height 23
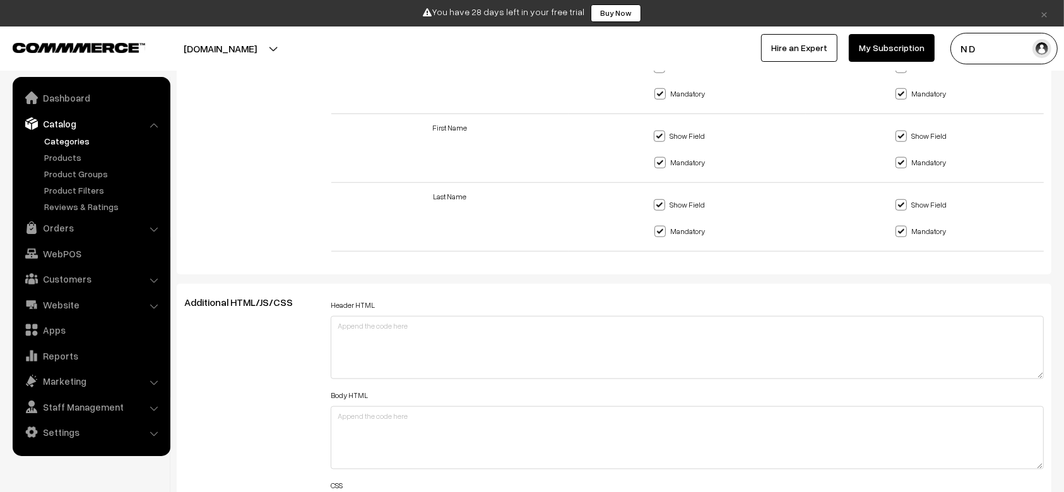
click at [73, 148] on ul "Categories" at bounding box center [91, 173] width 151 height 79
click at [73, 146] on link "Categories" at bounding box center [103, 140] width 125 height 13
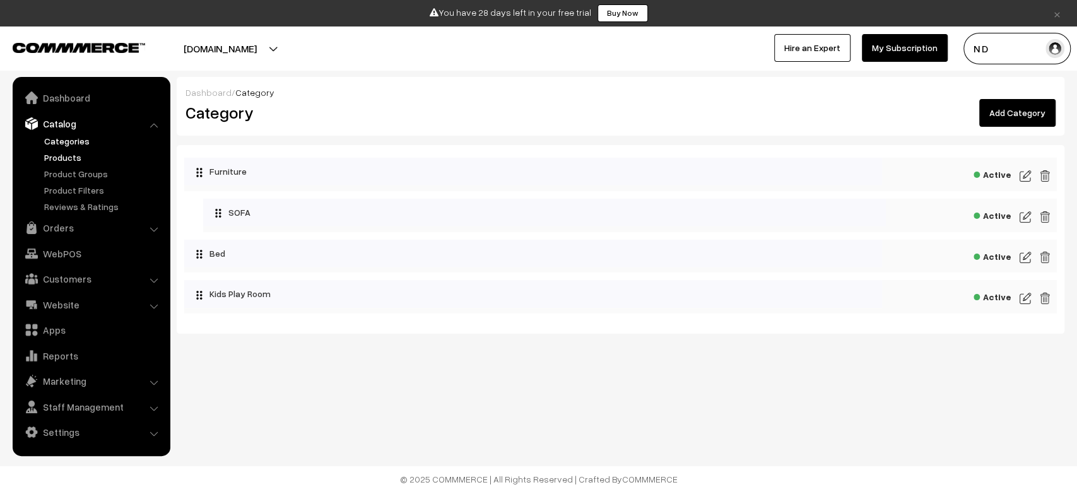
click at [57, 155] on link "Products" at bounding box center [103, 157] width 125 height 13
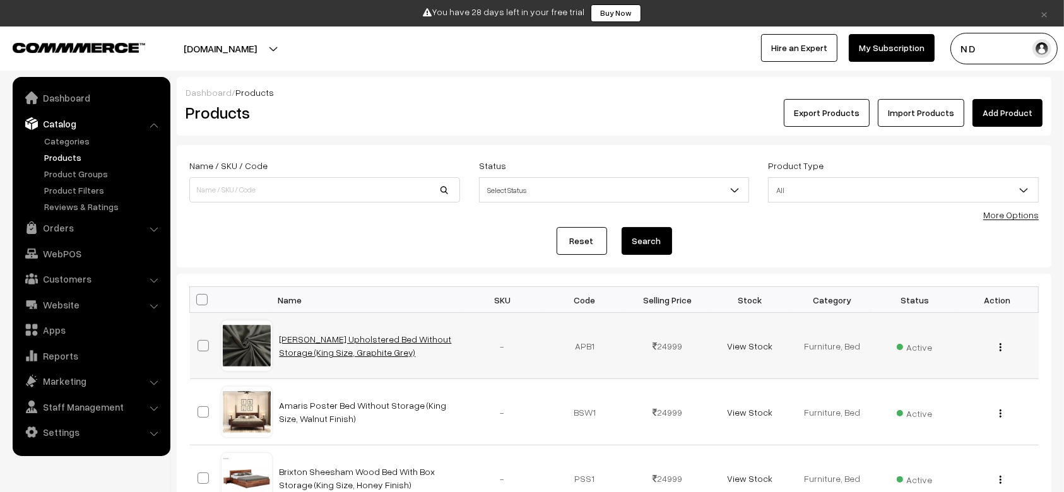
click at [292, 351] on link "[PERSON_NAME] Upholstered Bed Without Storage (King Size, Graphite Grey)" at bounding box center [366, 346] width 172 height 24
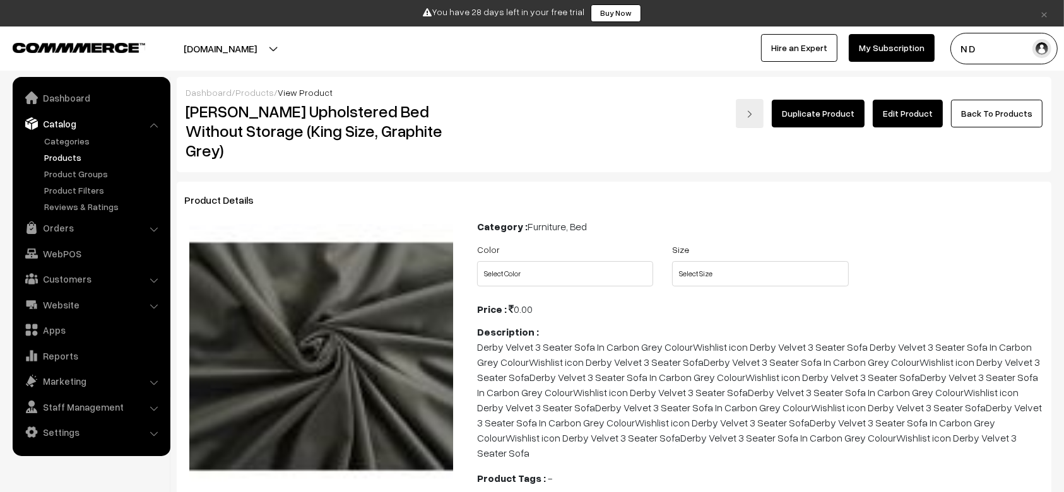
click at [906, 111] on link "Edit Product" at bounding box center [908, 114] width 70 height 28
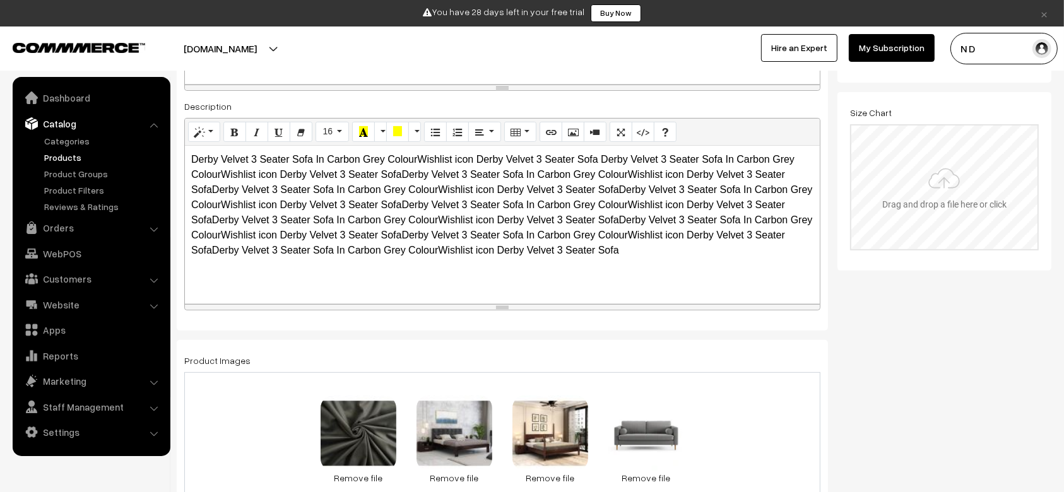
scroll to position [399, 0]
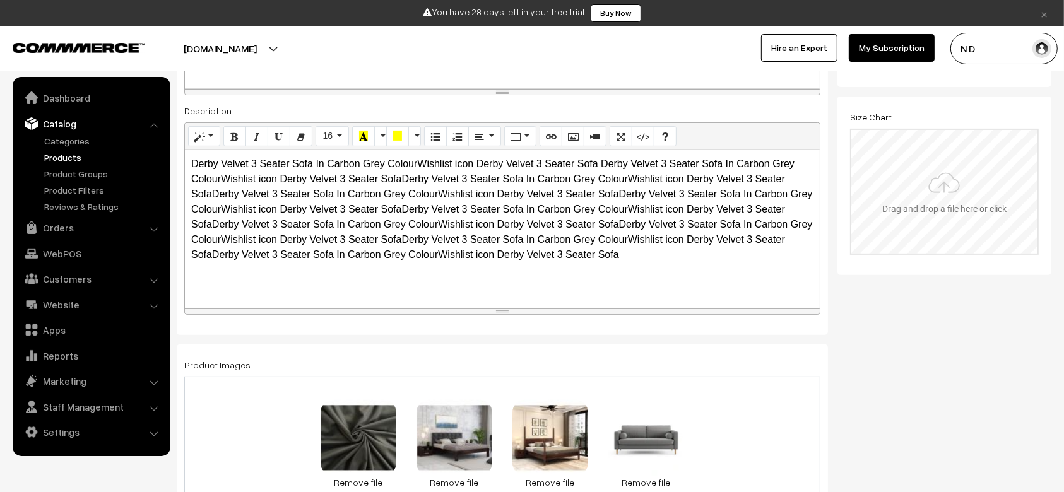
click at [942, 186] on input "file" at bounding box center [944, 192] width 186 height 124
type input "C:\fakepath\file_example_WEBP_1500kB (1).webp"
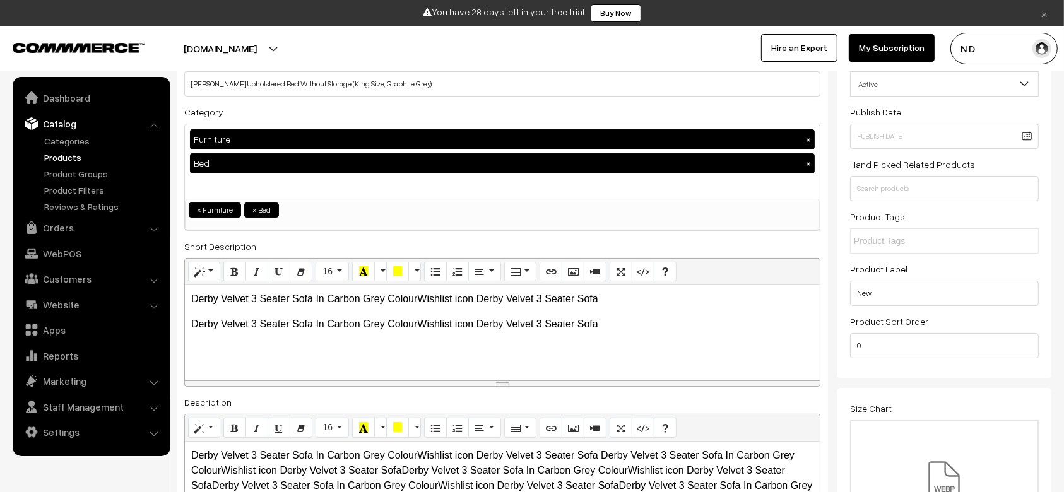
scroll to position [0, 0]
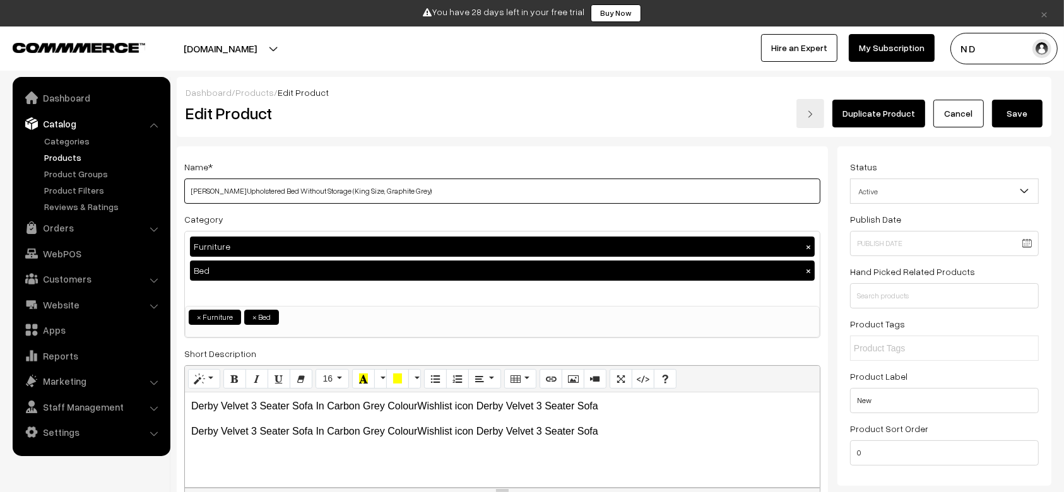
click at [192, 191] on input "[PERSON_NAME] Upholstered Bed Without Storage (King Size, Graphite Grey)" at bounding box center [502, 191] width 636 height 25
click at [1019, 119] on button "Save" at bounding box center [1017, 114] width 50 height 28
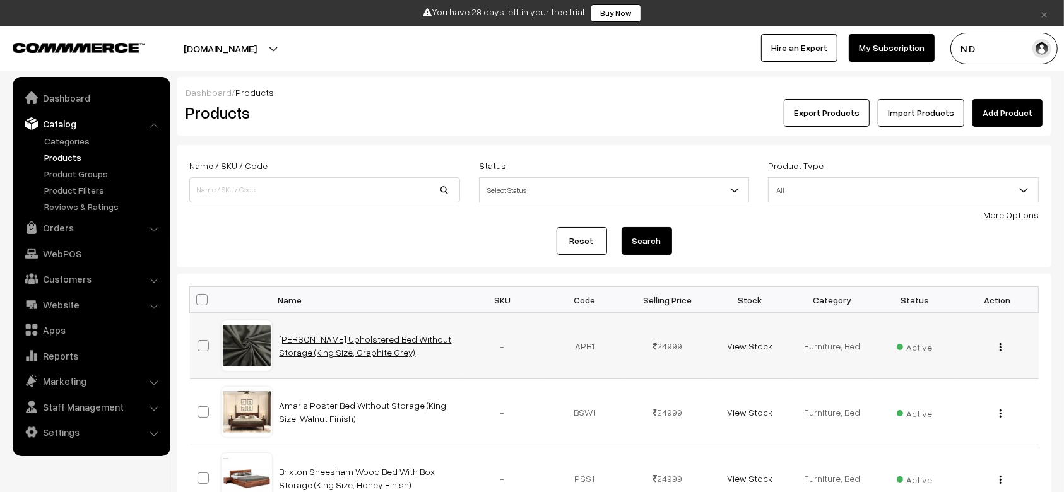
click at [341, 341] on link "[PERSON_NAME] Upholstered Bed Without Storage (King Size, Graphite Grey)" at bounding box center [366, 346] width 172 height 24
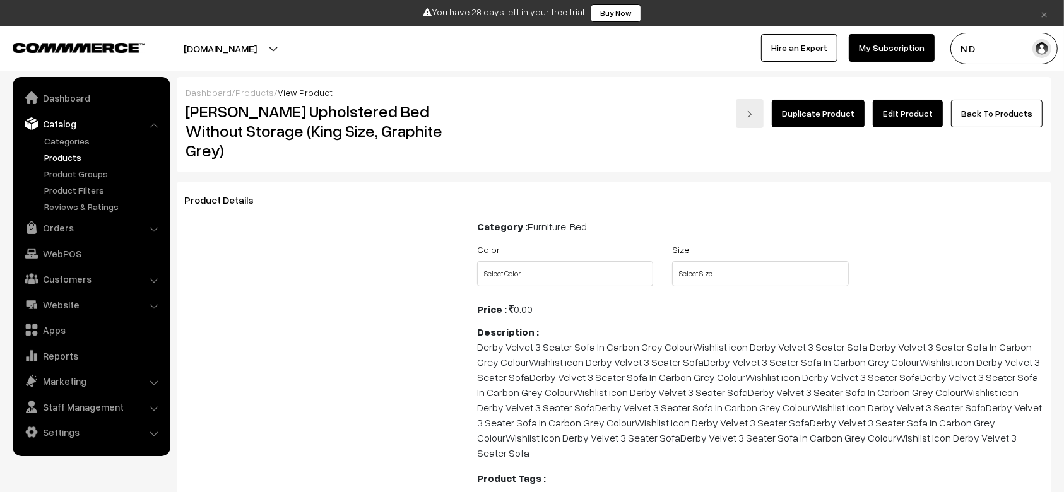
click at [904, 114] on link "Edit Product" at bounding box center [908, 114] width 70 height 28
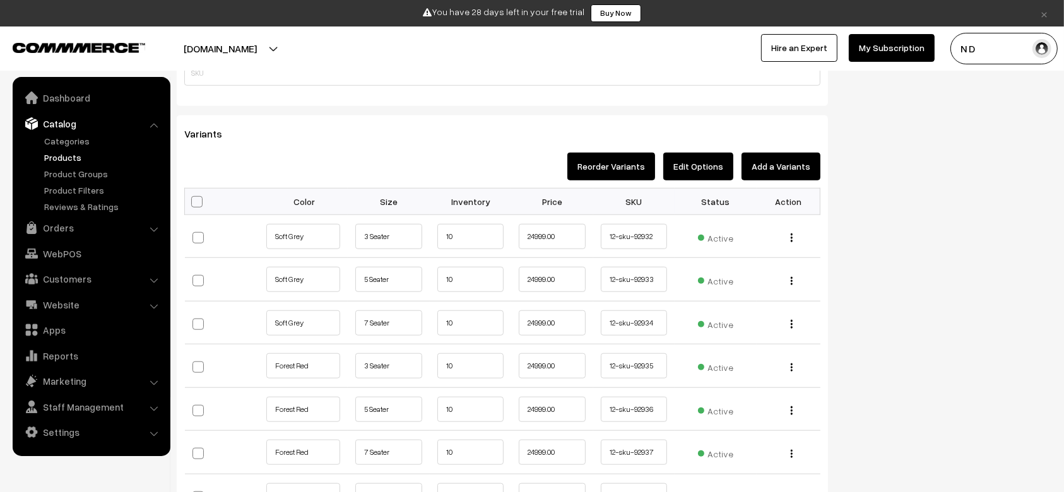
scroll to position [1071, 0]
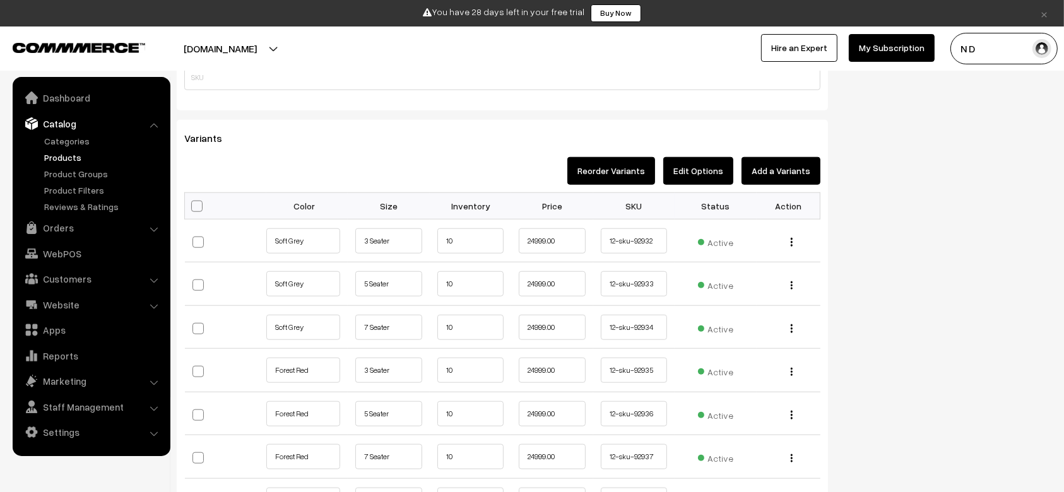
click at [685, 153] on div "Variants Reorder Variants Edit Options Add a Variants Bulk Options Make all Act…" at bounding box center [502, 380] width 651 height 520
click at [685, 162] on button "Edit Options" at bounding box center [698, 171] width 70 height 28
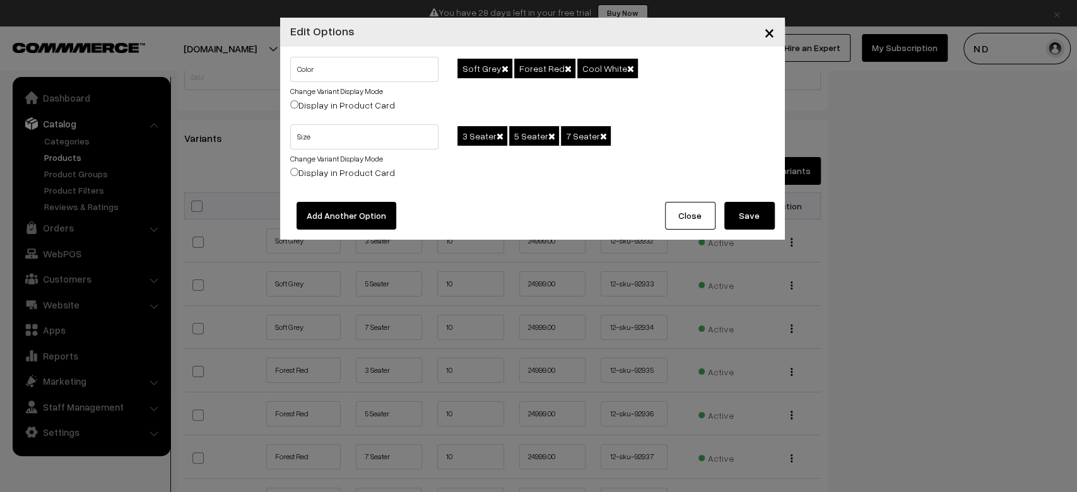
click at [353, 104] on label "Display in Product Card" at bounding box center [342, 104] width 105 height 13
click at [299, 104] on input "Display in Product Card" at bounding box center [294, 104] width 8 height 8
radio input "true"
click at [345, 84] on div "Color Change Variant Display Mode Display in Product Card" at bounding box center [364, 87] width 149 height 60
click at [345, 90] on link "Change Variant Display Mode" at bounding box center [336, 90] width 93 height 9
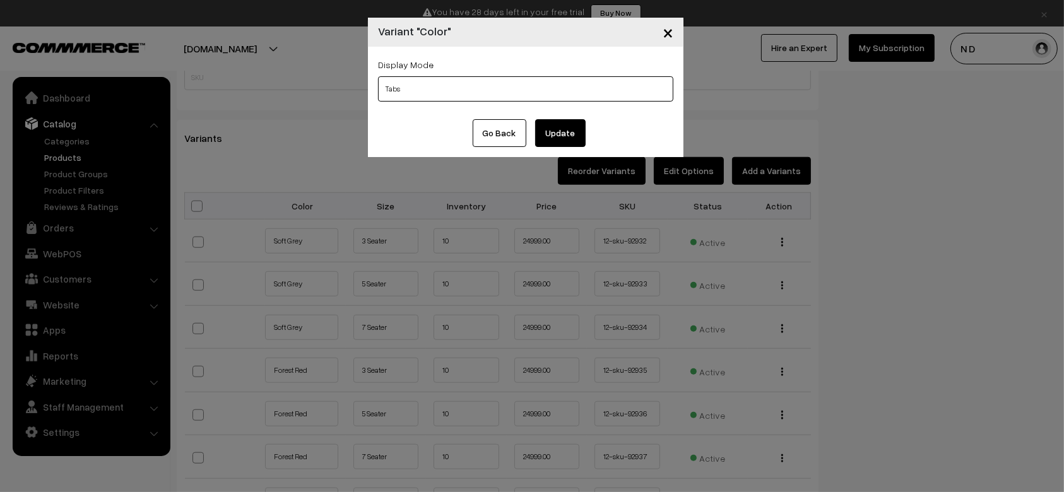
click at [470, 79] on select "Tabs Drop Down Tabs With Images Drop Down With Images Tabs With Color Swatches …" at bounding box center [525, 88] width 295 height 25
select select "img"
click at [378, 76] on select "Tabs Drop Down Tabs With Images Drop Down With Images Tabs With Color Swatches …" at bounding box center [525, 88] width 295 height 25
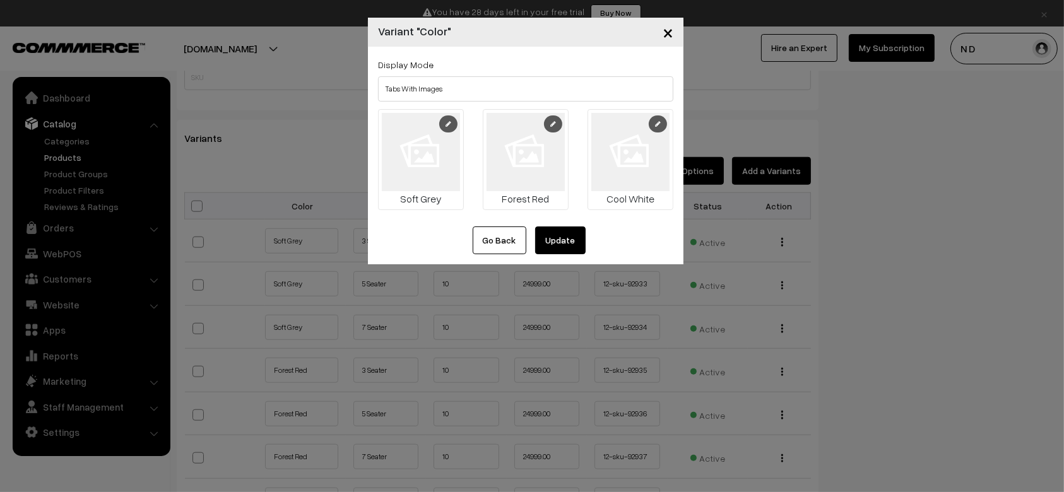
click at [453, 117] on link at bounding box center [448, 124] width 18 height 17
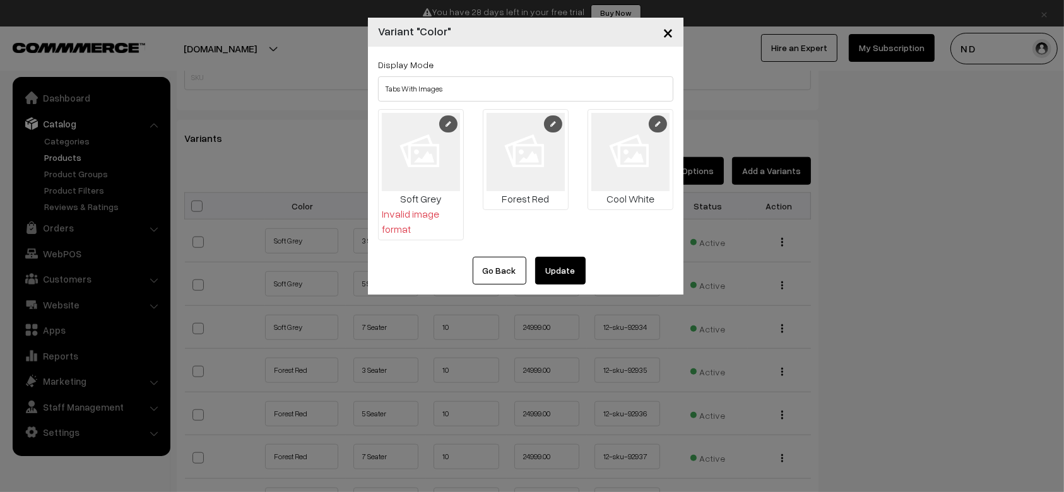
click at [379, 69] on label "Display Mode" at bounding box center [406, 64] width 56 height 13
copy label "Display Mode"
click at [667, 29] on button "×" at bounding box center [668, 32] width 31 height 39
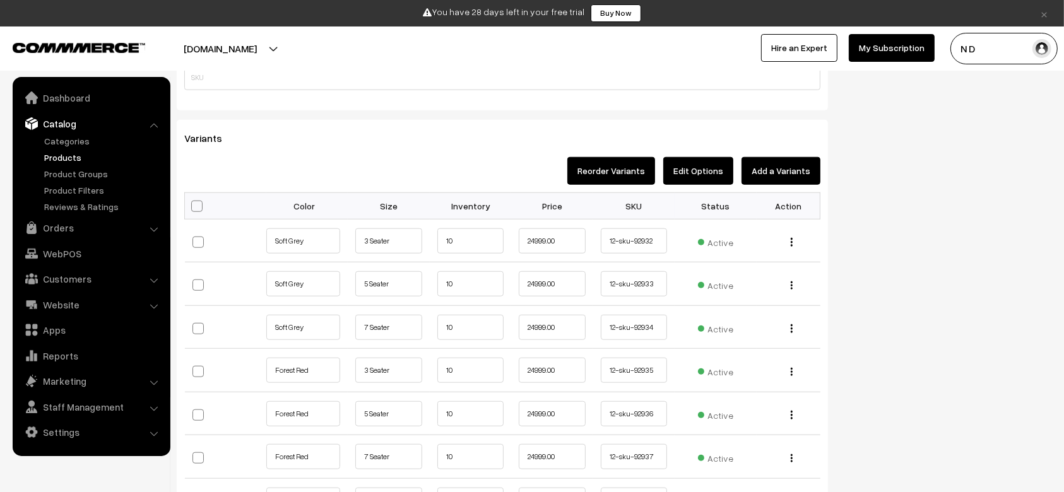
click at [707, 175] on button "Edit Options" at bounding box center [698, 171] width 70 height 28
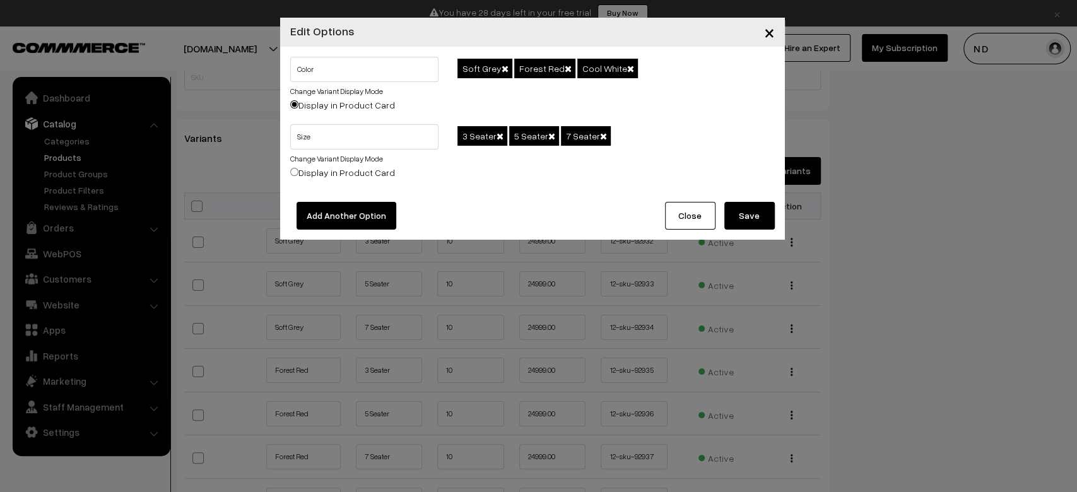
copy div "Change Variant Display Mode Display in Product Card"
drag, startPoint x: 285, startPoint y: 92, endPoint x: 391, endPoint y: 97, distance: 106.2
click at [391, 97] on div "Color Change Variant Display Mode Display in Product Card" at bounding box center [365, 91] width 168 height 68
copy link "Change Variant Display Mode"
click at [765, 35] on span "×" at bounding box center [769, 31] width 11 height 23
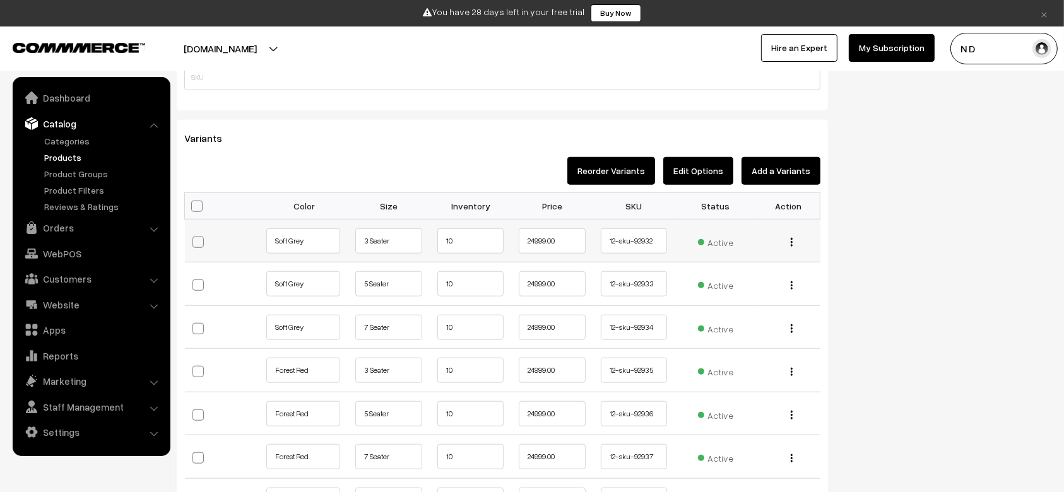
click at [792, 238] on img "button" at bounding box center [792, 242] width 2 height 8
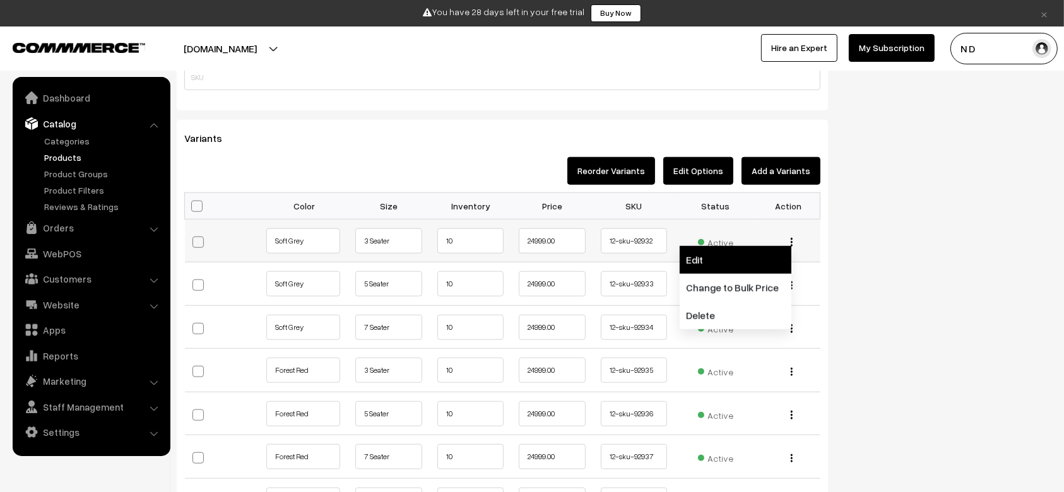
click at [714, 265] on link "Edit" at bounding box center [736, 260] width 112 height 28
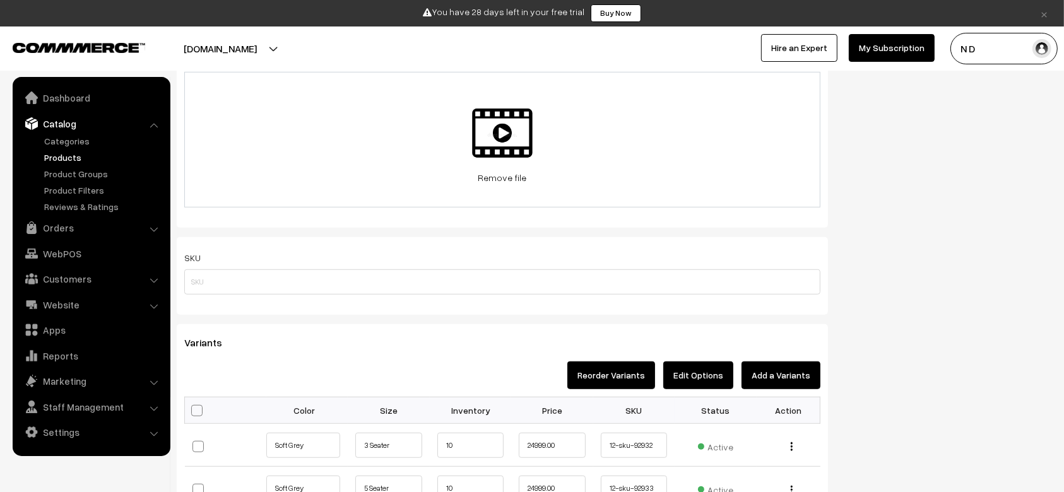
scroll to position [866, 0]
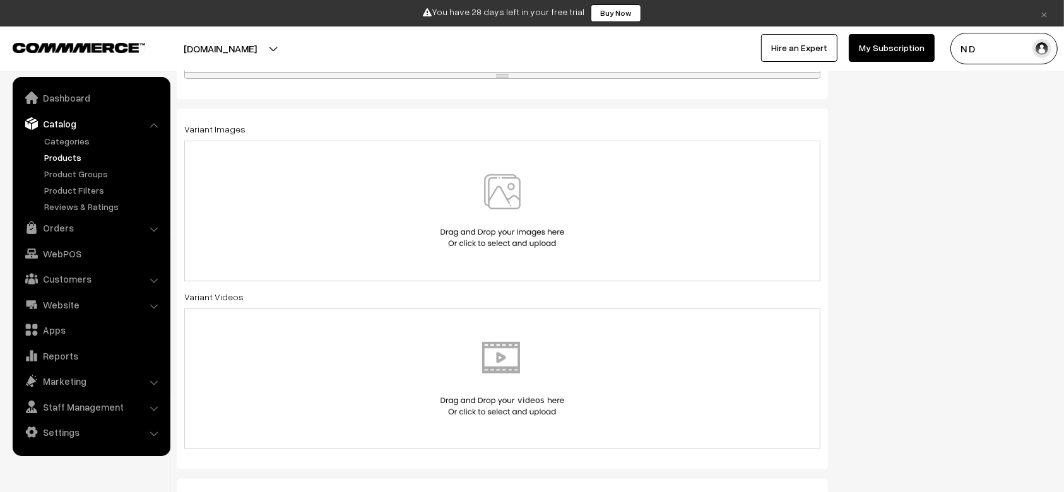
scroll to position [489, 0]
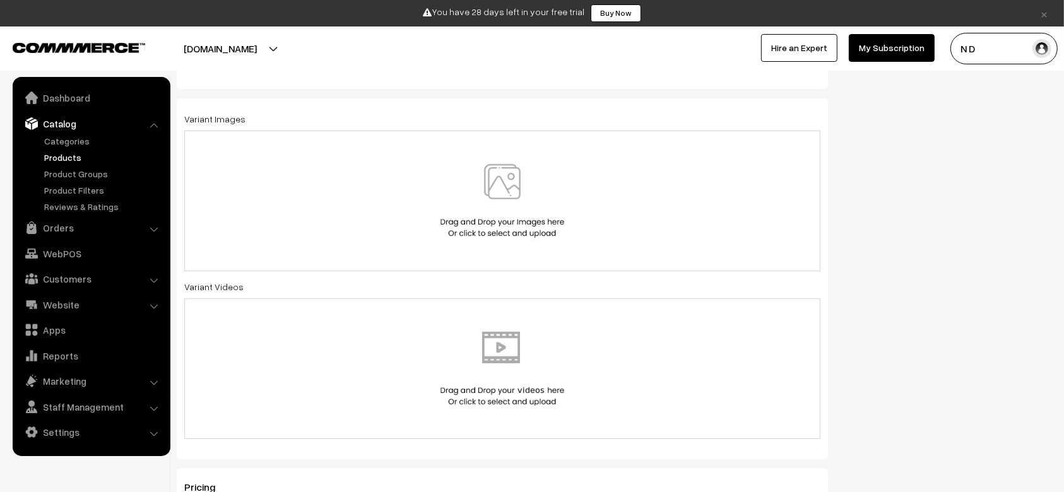
click at [490, 215] on img at bounding box center [502, 201] width 130 height 74
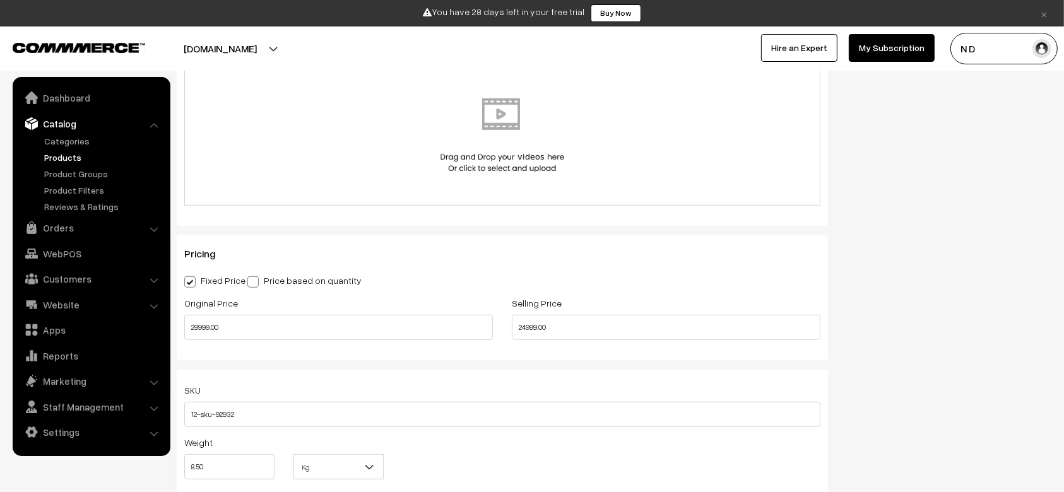
scroll to position [728, 0]
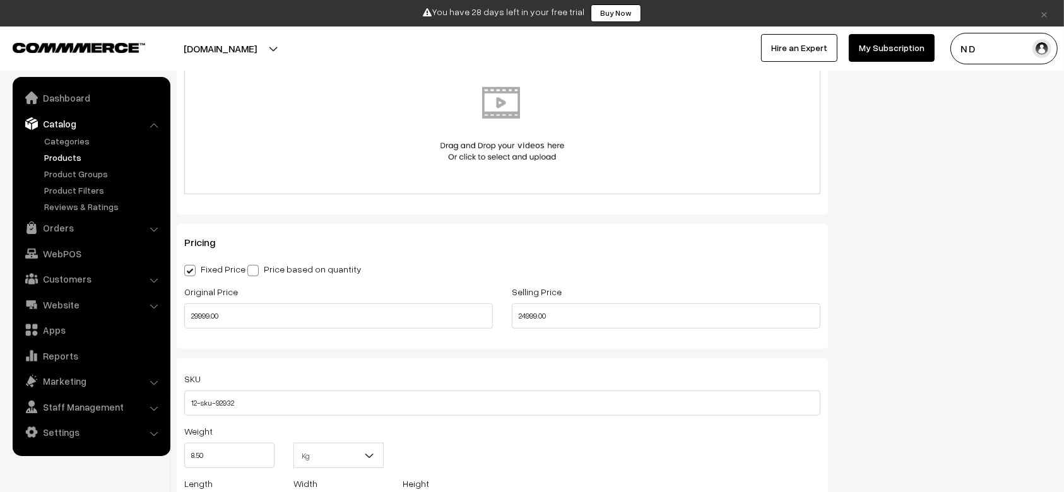
click at [561, 131] on img at bounding box center [502, 124] width 130 height 74
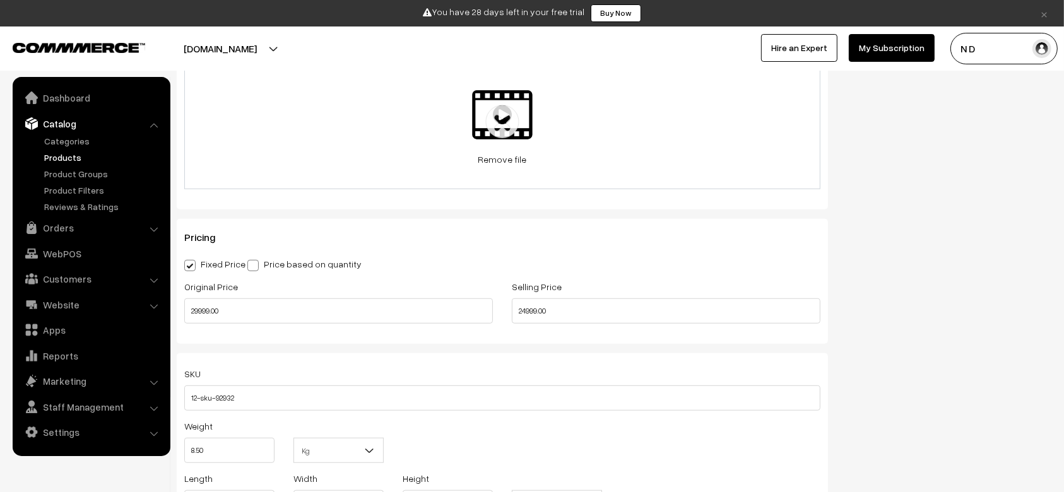
scroll to position [708, 0]
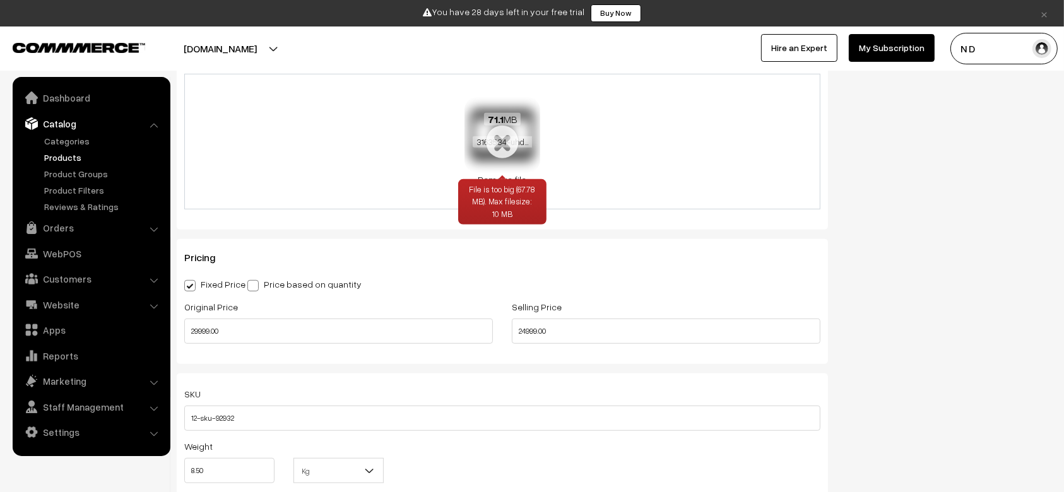
click at [493, 176] on link "Remove file" at bounding box center [503, 179] width 76 height 13
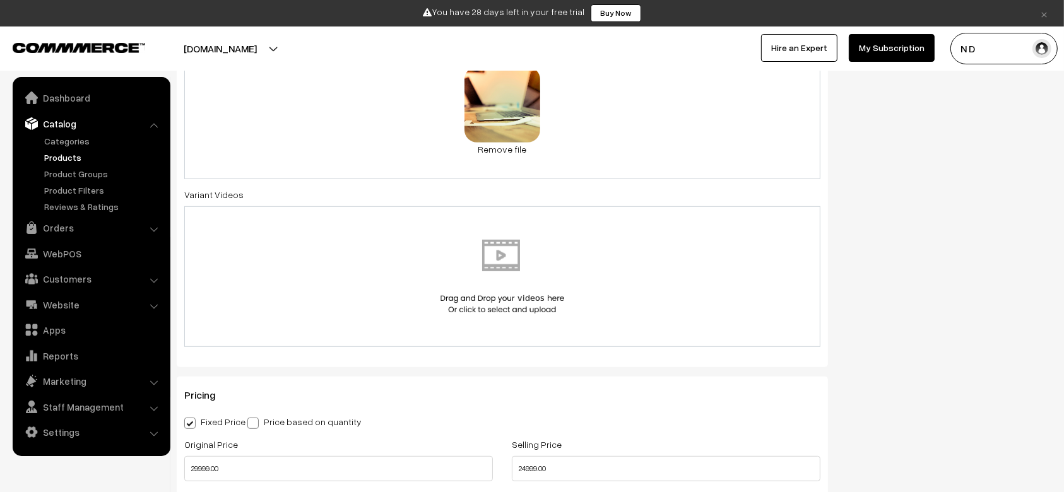
scroll to position [566, 0]
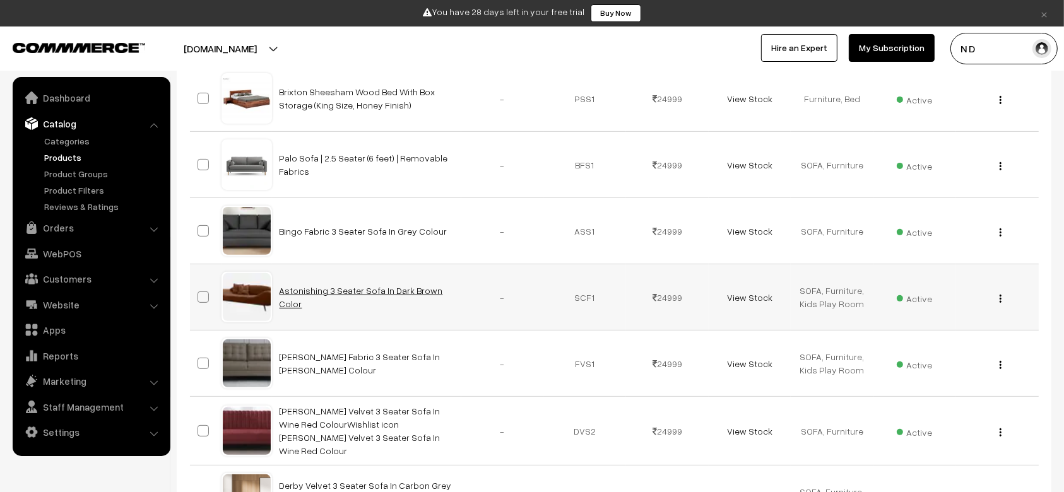
scroll to position [381, 0]
